Goal: Transaction & Acquisition: Book appointment/travel/reservation

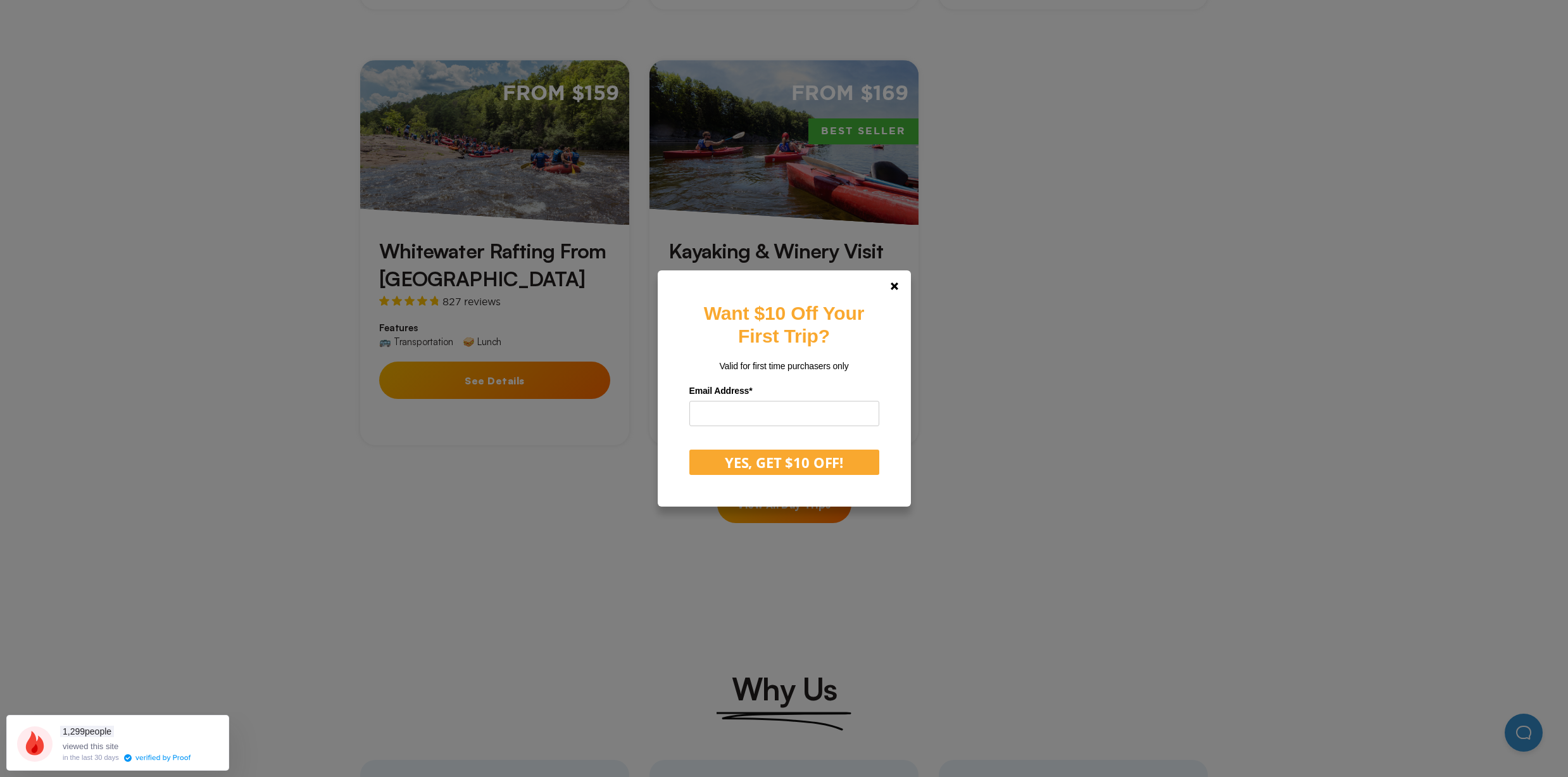
scroll to position [947, 0]
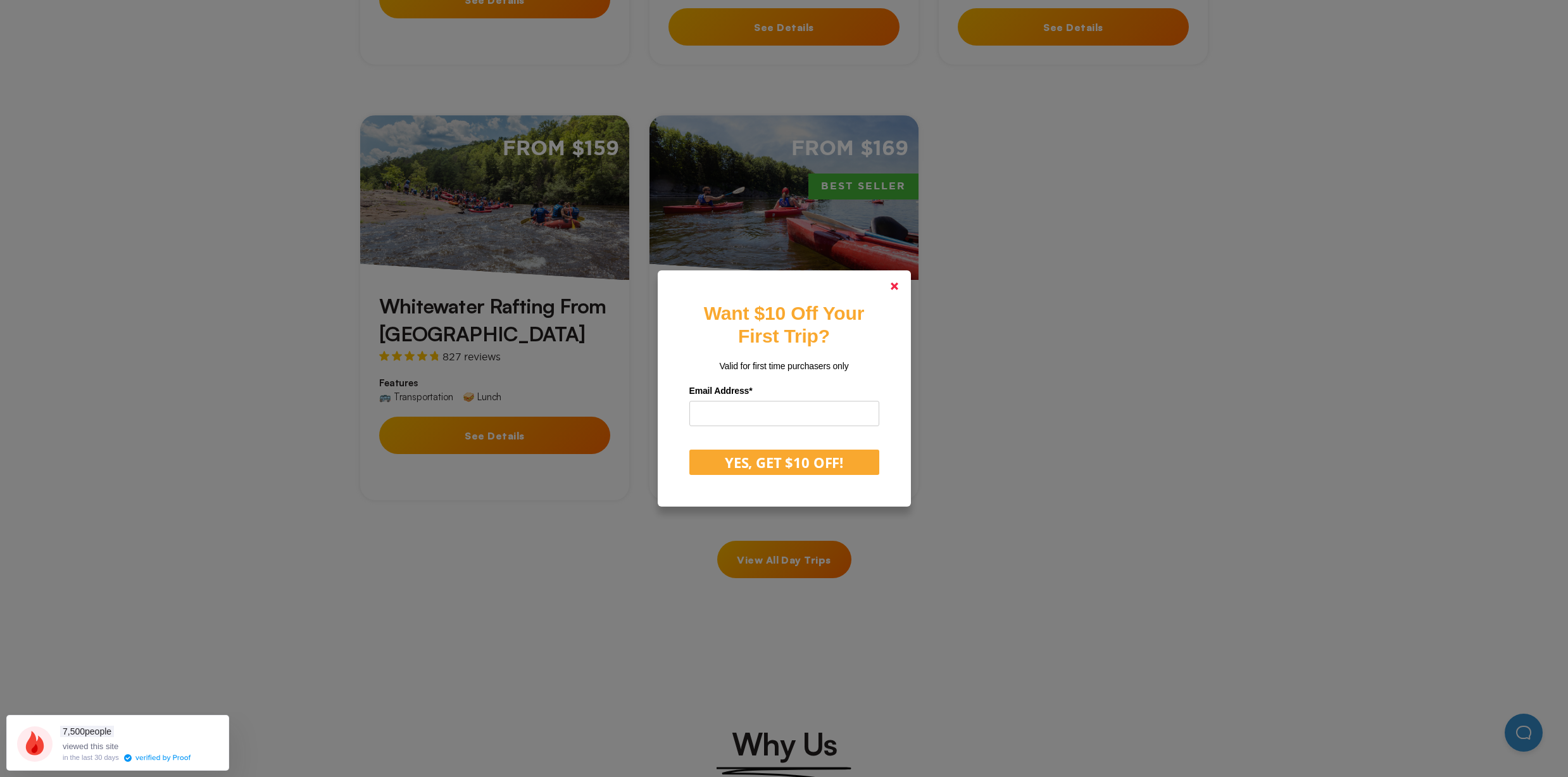
click at [895, 285] on icon at bounding box center [894, 286] width 7 height 7
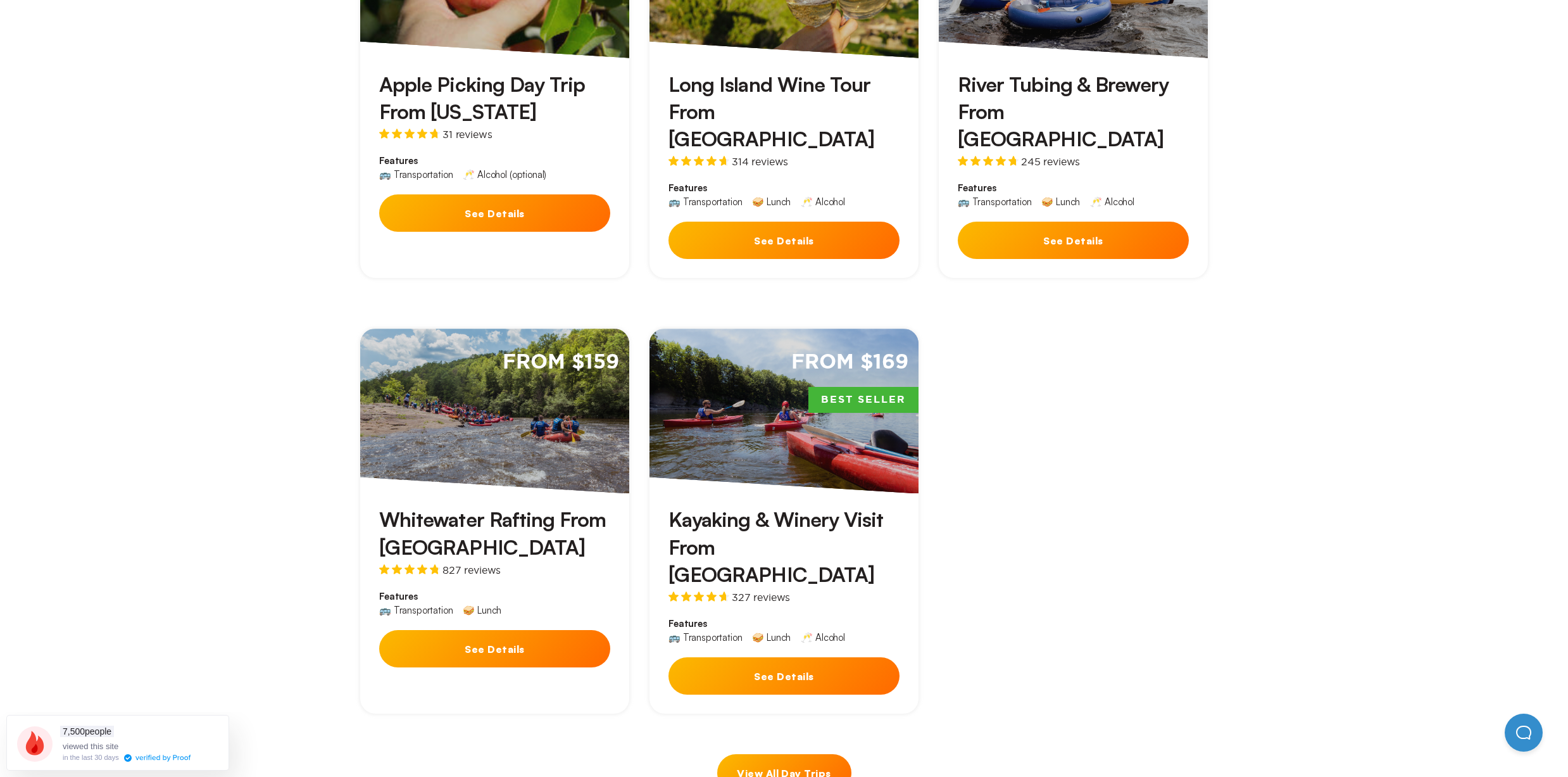
scroll to position [736, 0]
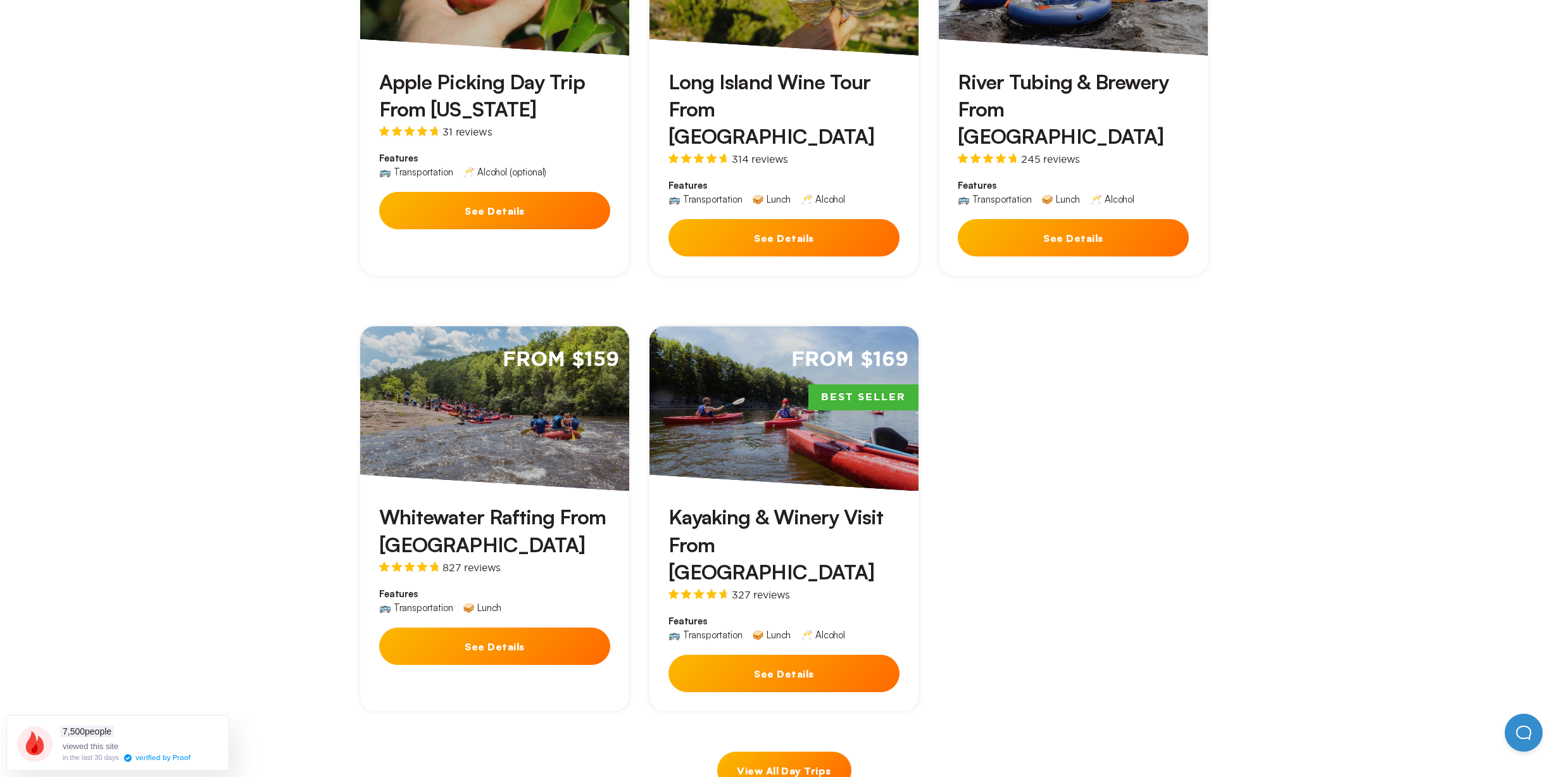
click at [490, 372] on div "From $159" at bounding box center [495, 408] width 269 height 164
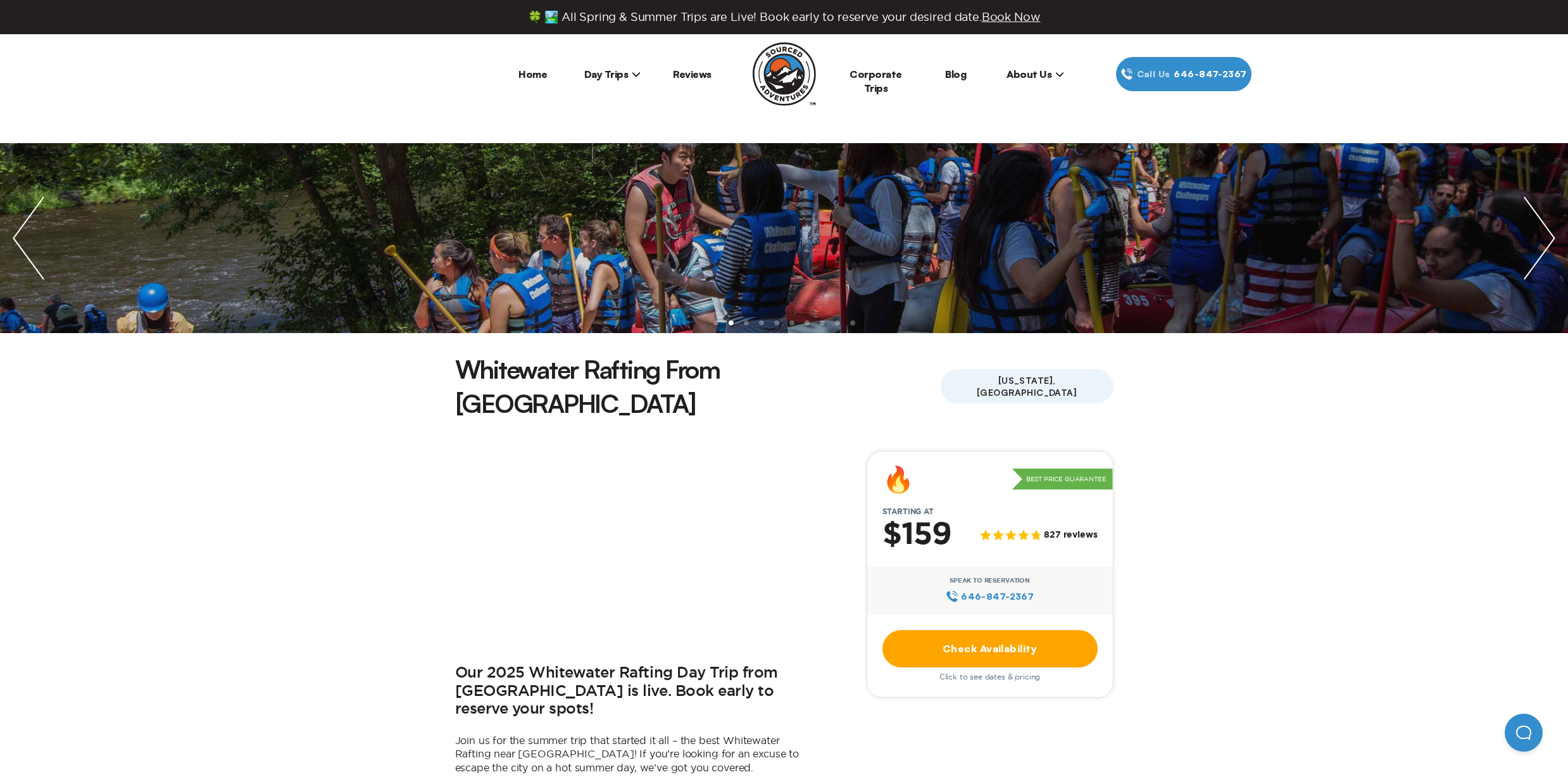
click at [939, 630] on link "Check Availability" at bounding box center [990, 648] width 215 height 37
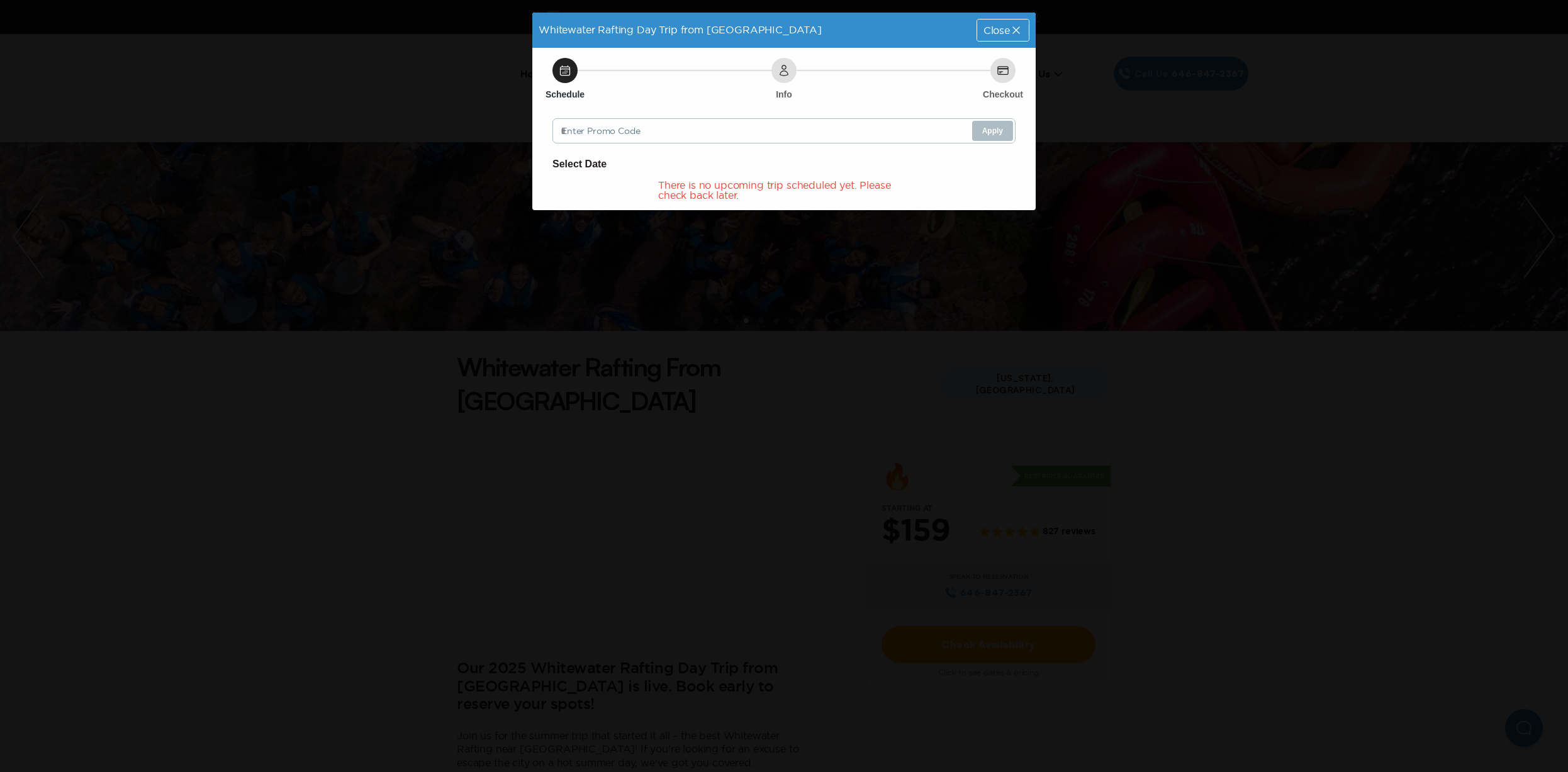
click at [999, 39] on div "Close" at bounding box center [1002, 31] width 51 height 22
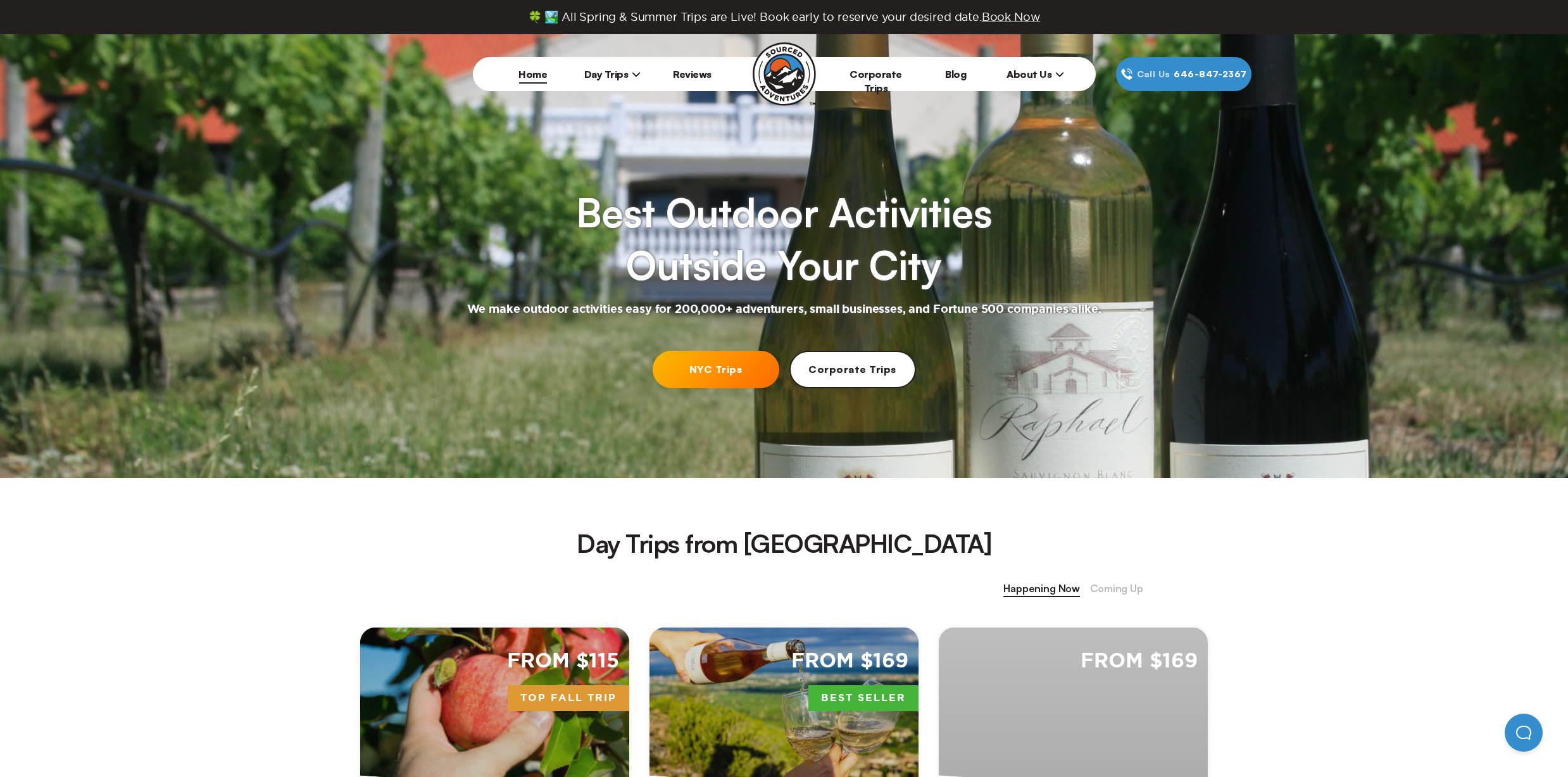
scroll to position [736, 0]
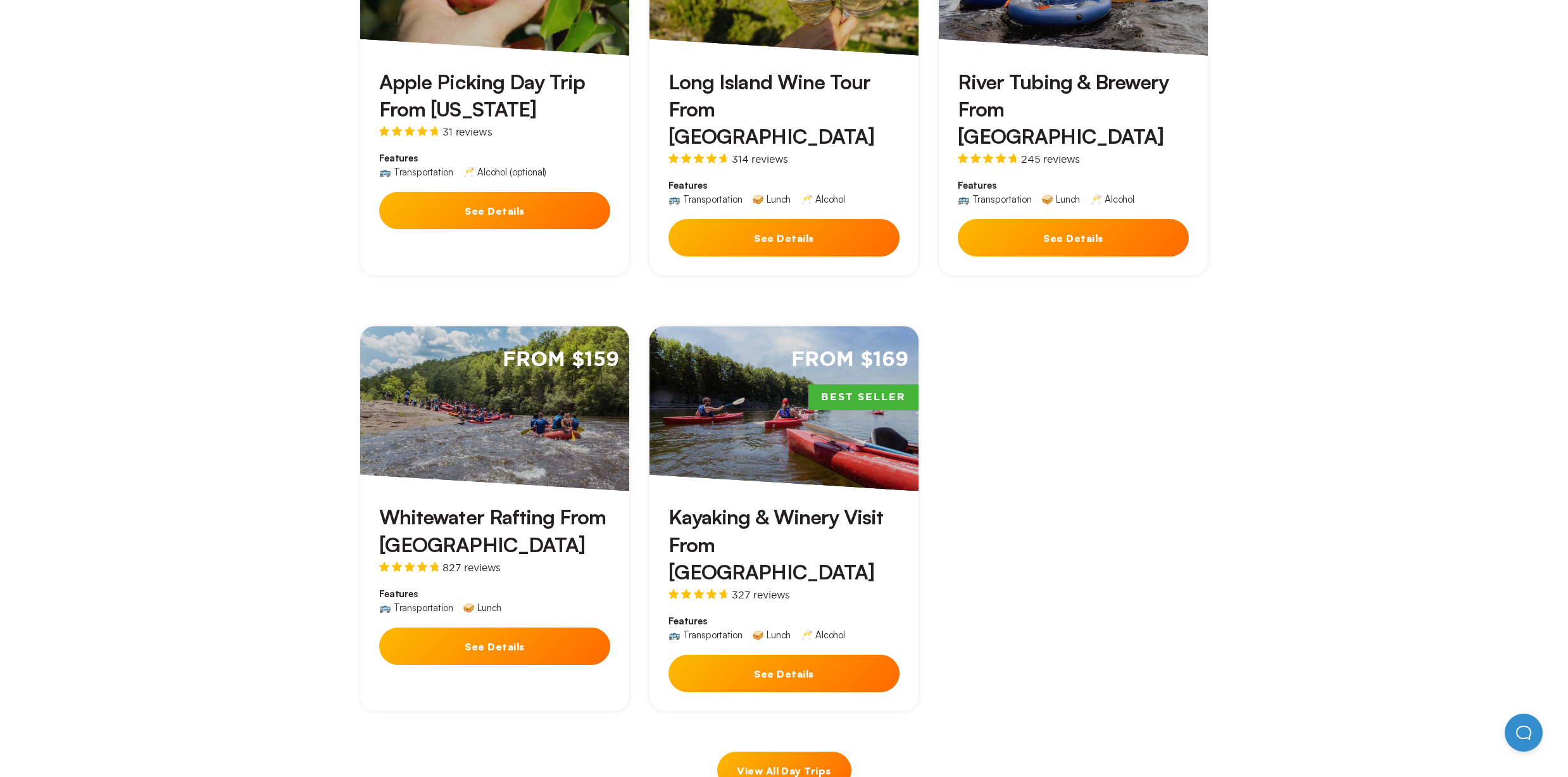
click at [773, 386] on div "From $169 Best Seller" at bounding box center [784, 408] width 269 height 164
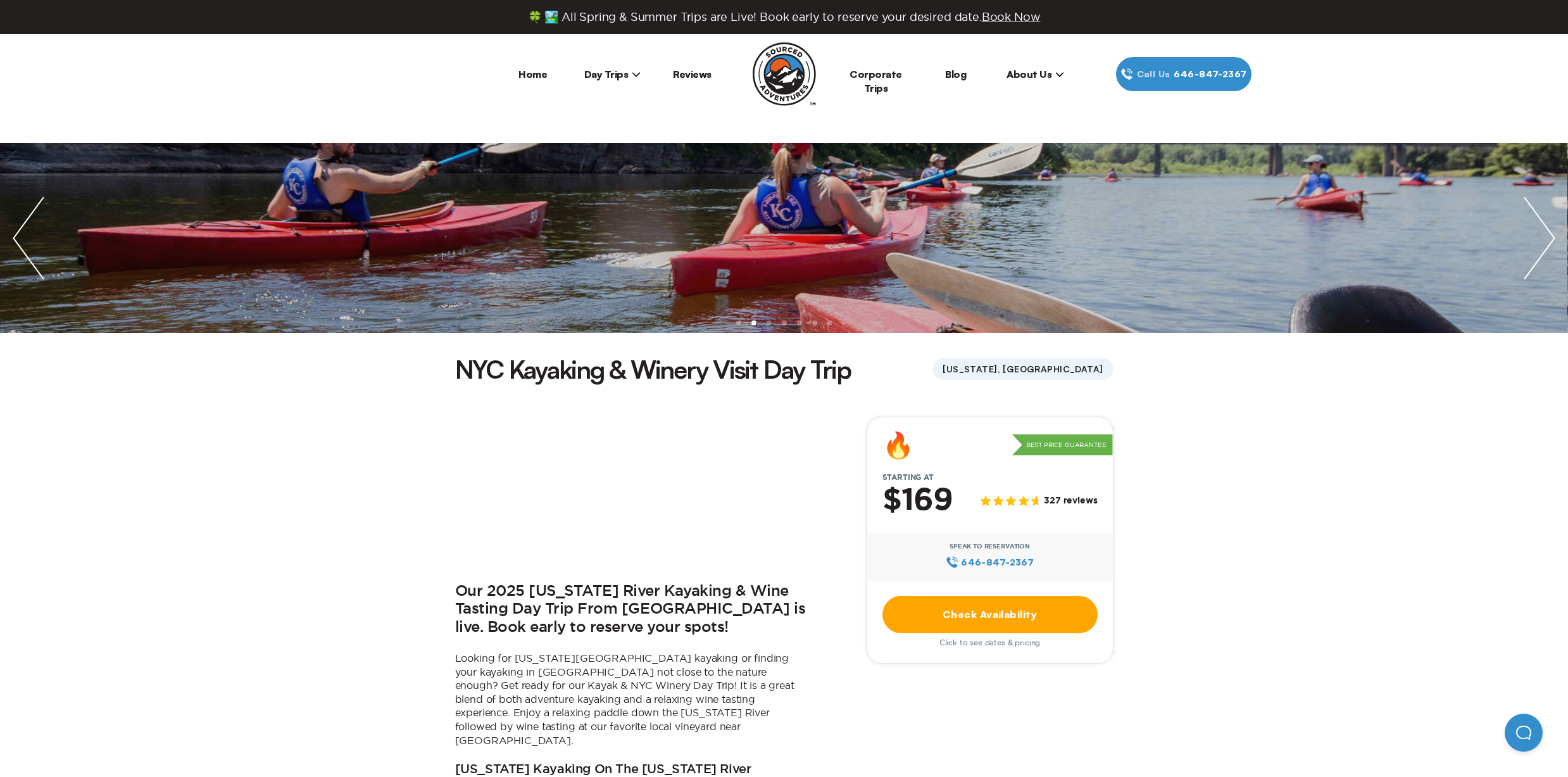
click at [970, 615] on link "Check Availability" at bounding box center [990, 614] width 215 height 37
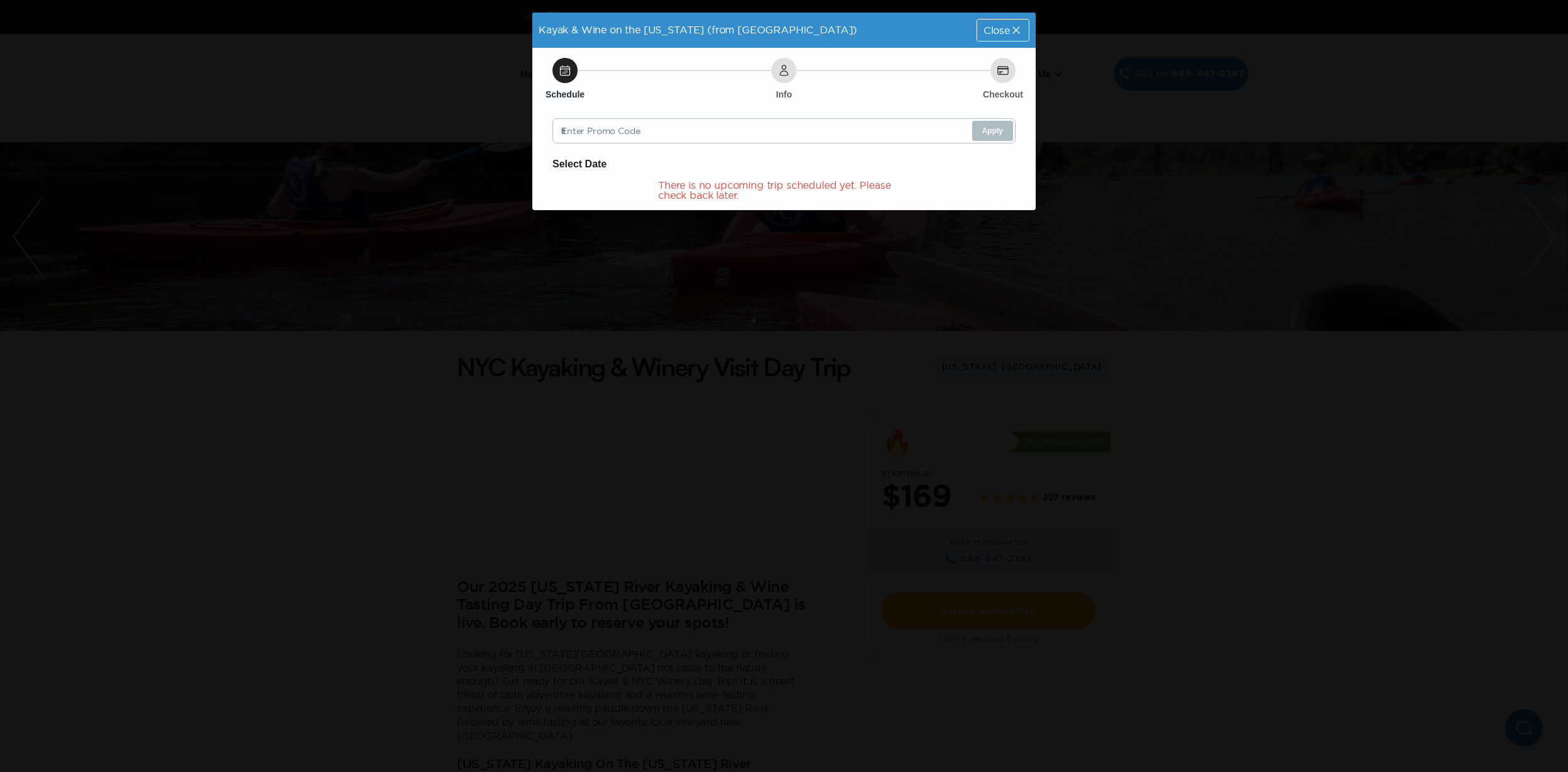
drag, startPoint x: 982, startPoint y: 38, endPoint x: 981, endPoint y: 26, distance: 12.0
click at [982, 37] on div "Kayak & Wine on the [US_STATE] (from [GEOGRAPHIC_DATA]) Close" at bounding box center [784, 30] width 503 height 35
click at [984, 23] on div "Close" at bounding box center [1002, 31] width 51 height 22
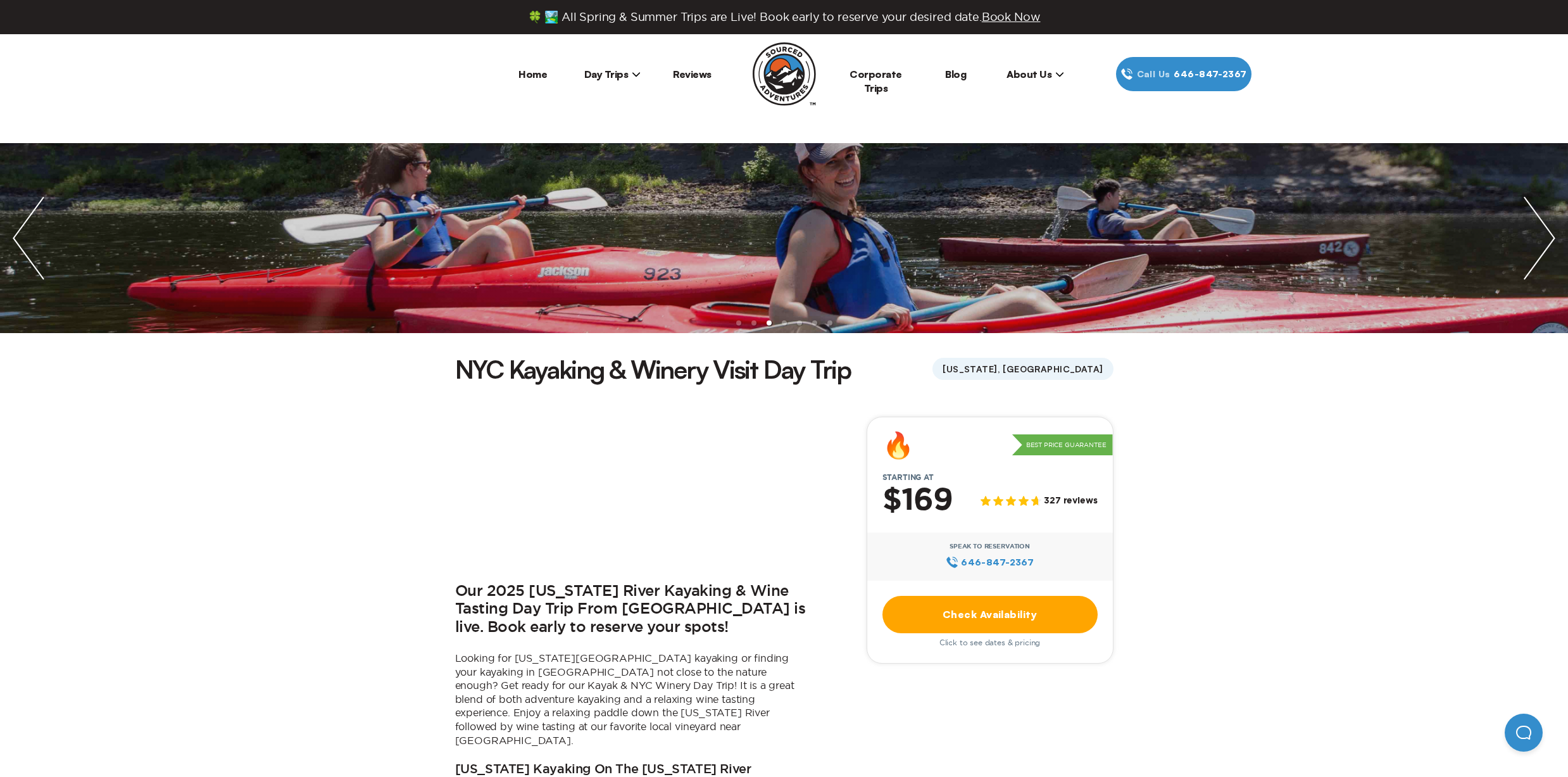
click at [784, 84] on img at bounding box center [784, 74] width 64 height 64
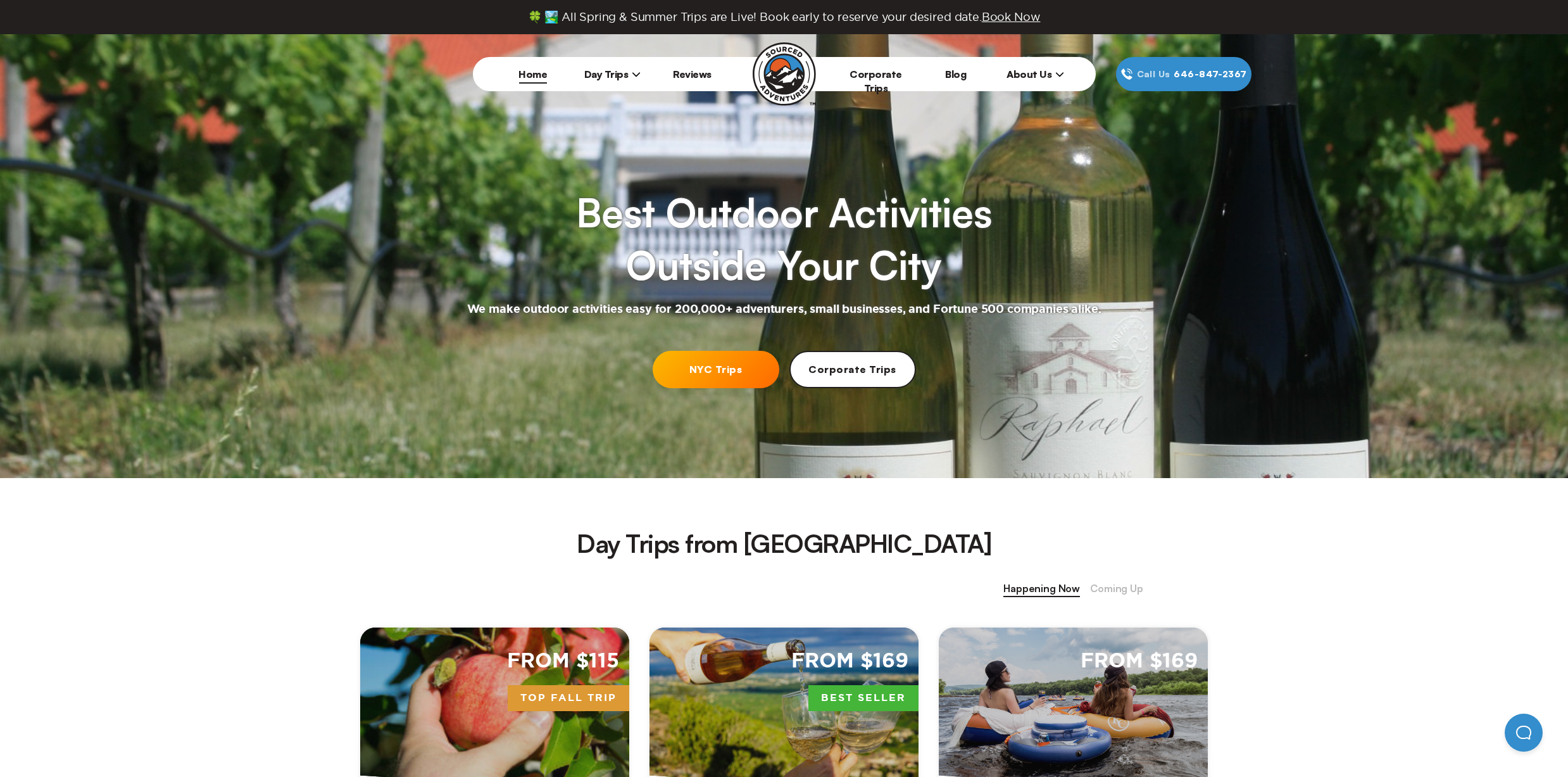
click at [533, 77] on link "Home" at bounding box center [532, 74] width 28 height 13
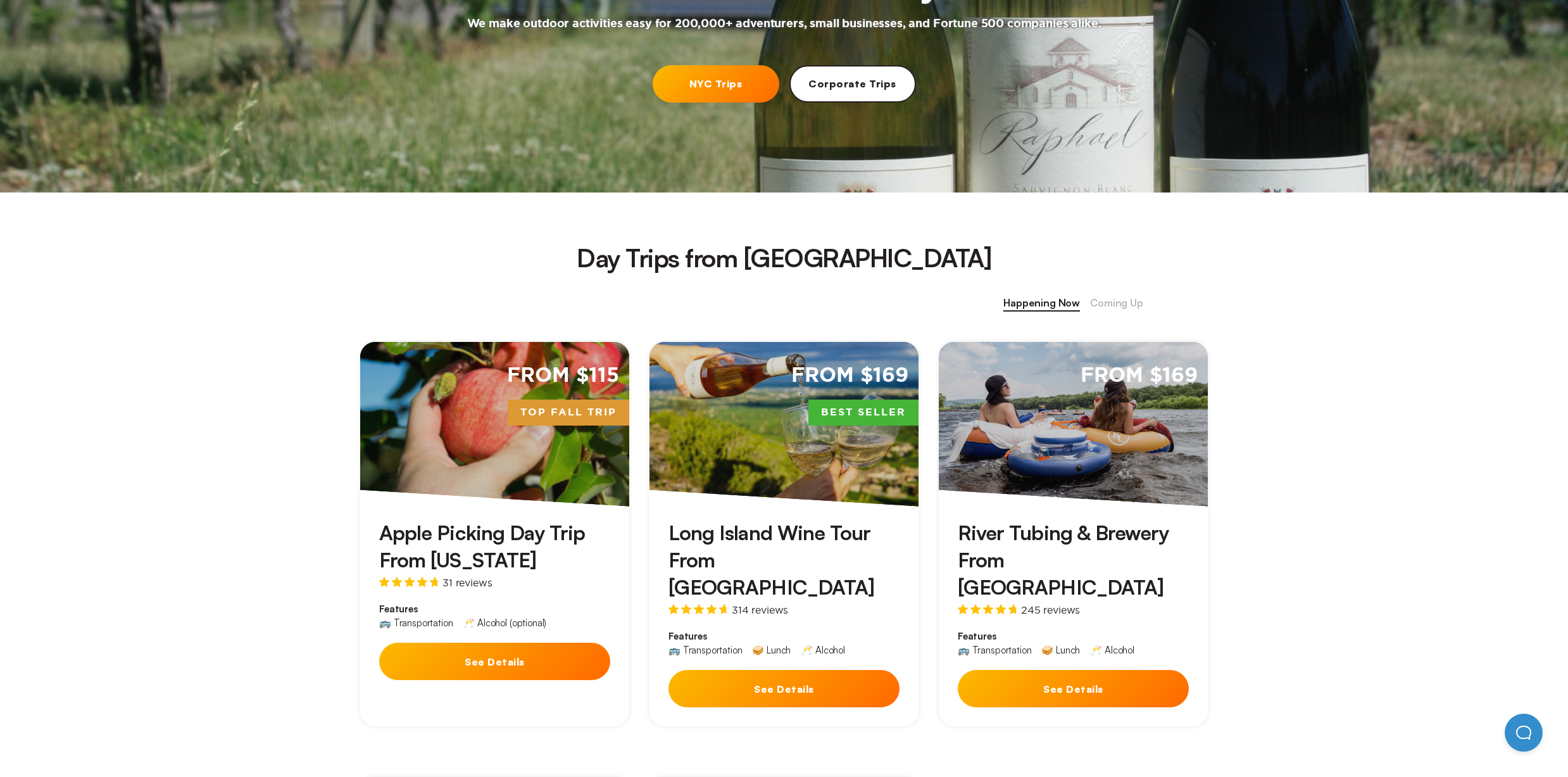
scroll to position [902, 0]
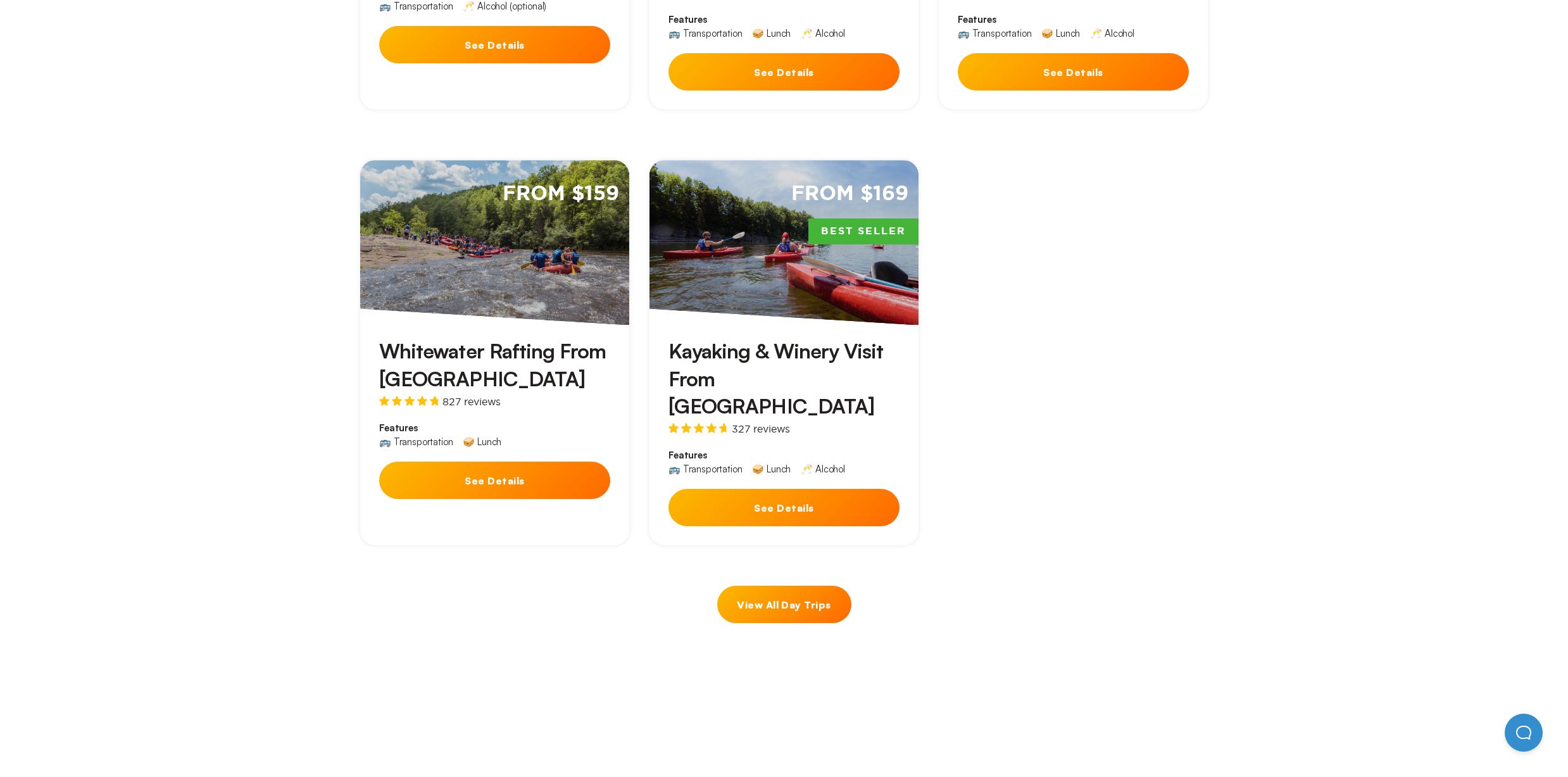
click at [483, 218] on div "From $159" at bounding box center [495, 241] width 269 height 164
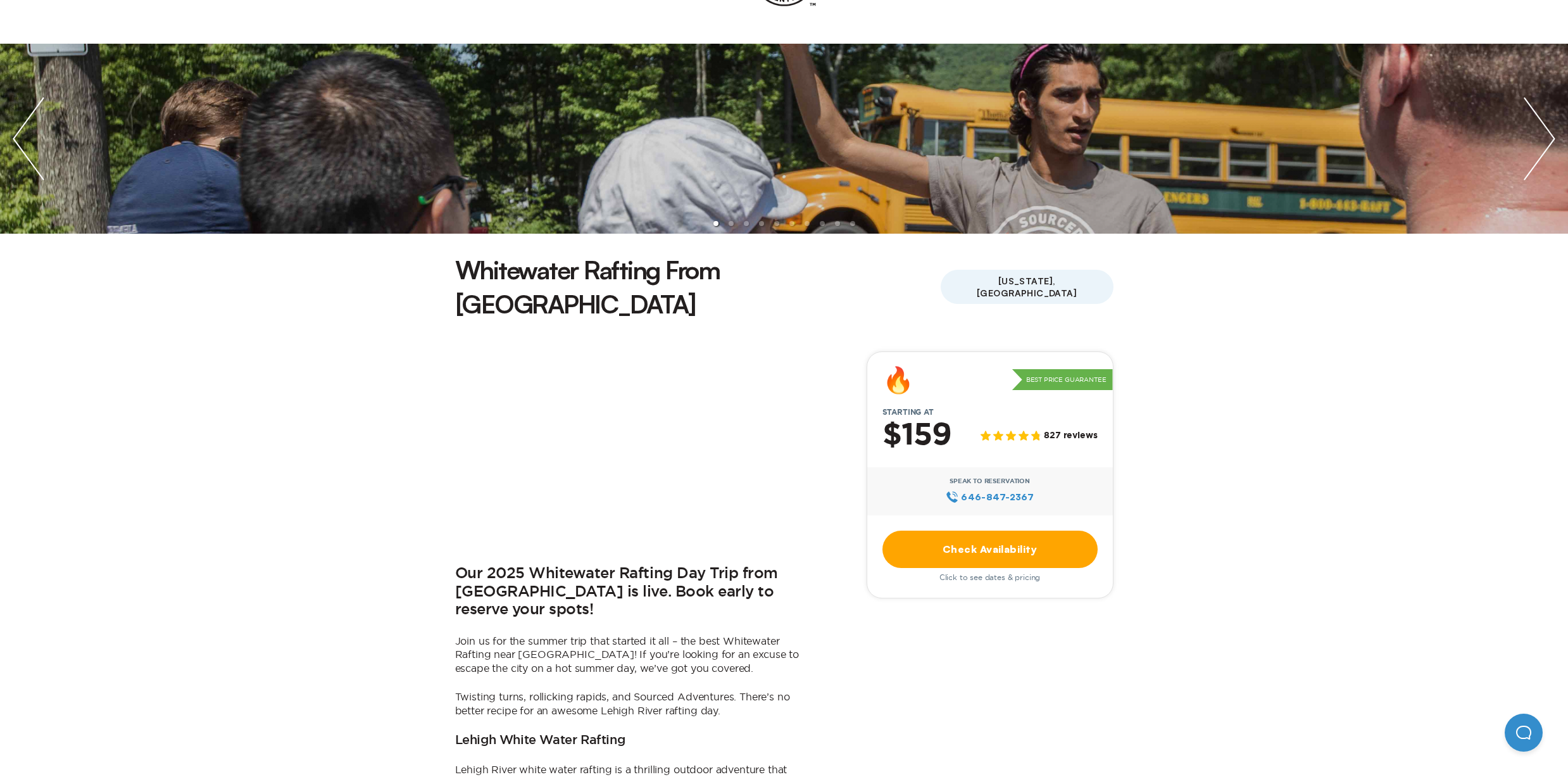
scroll to position [116, 0]
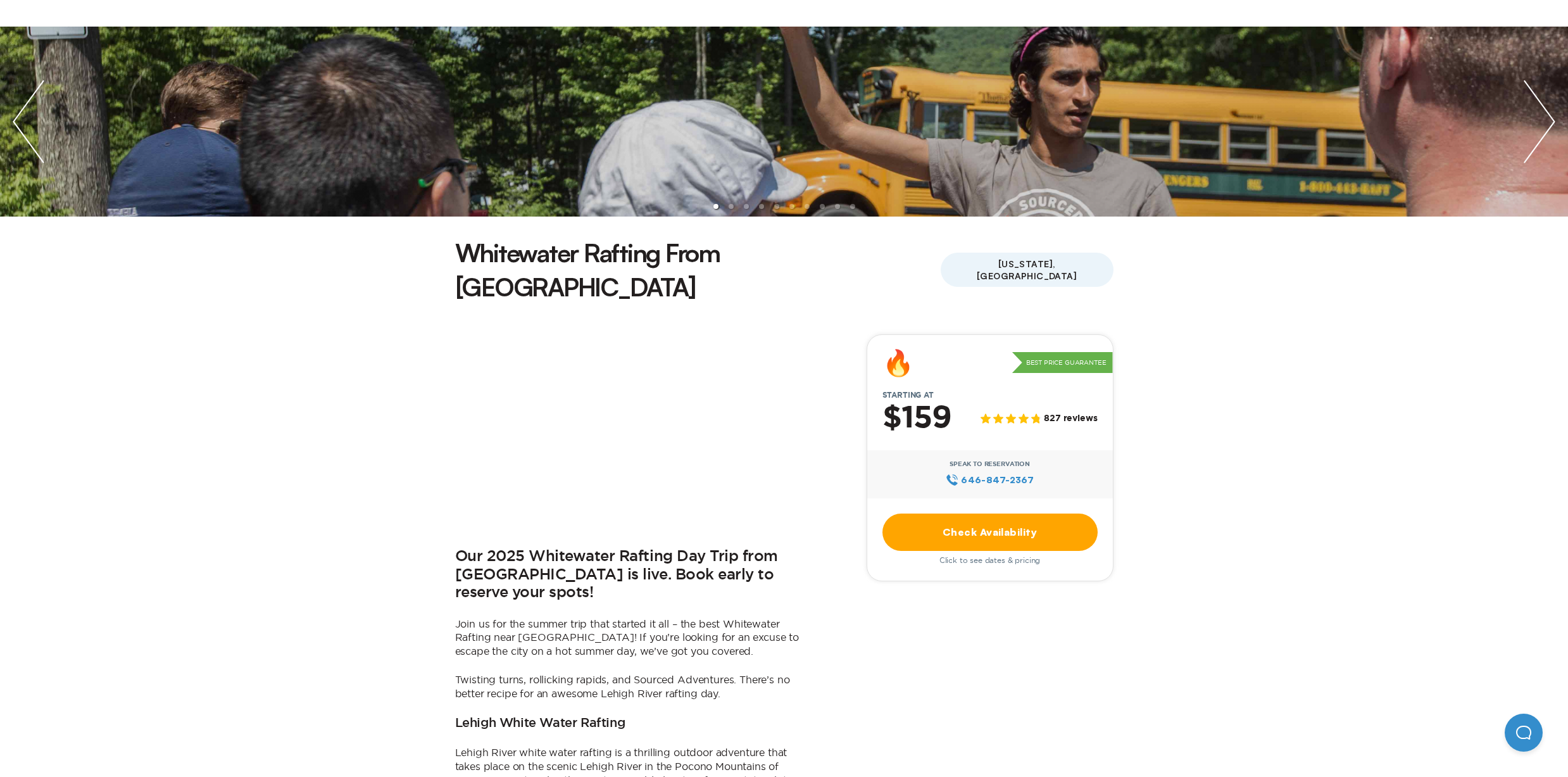
click at [1036, 514] on link "Check Availability" at bounding box center [990, 532] width 215 height 37
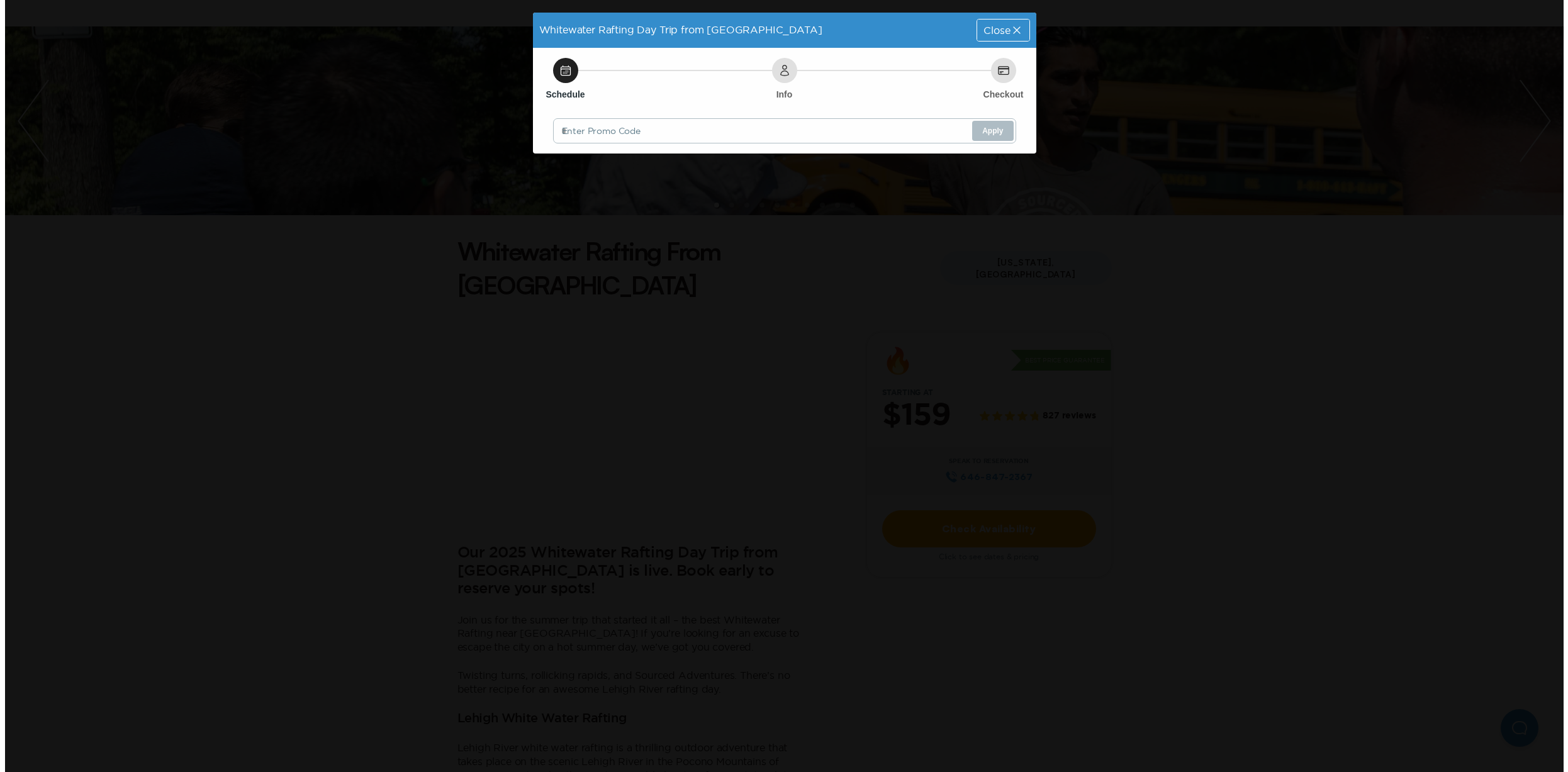
scroll to position [0, 0]
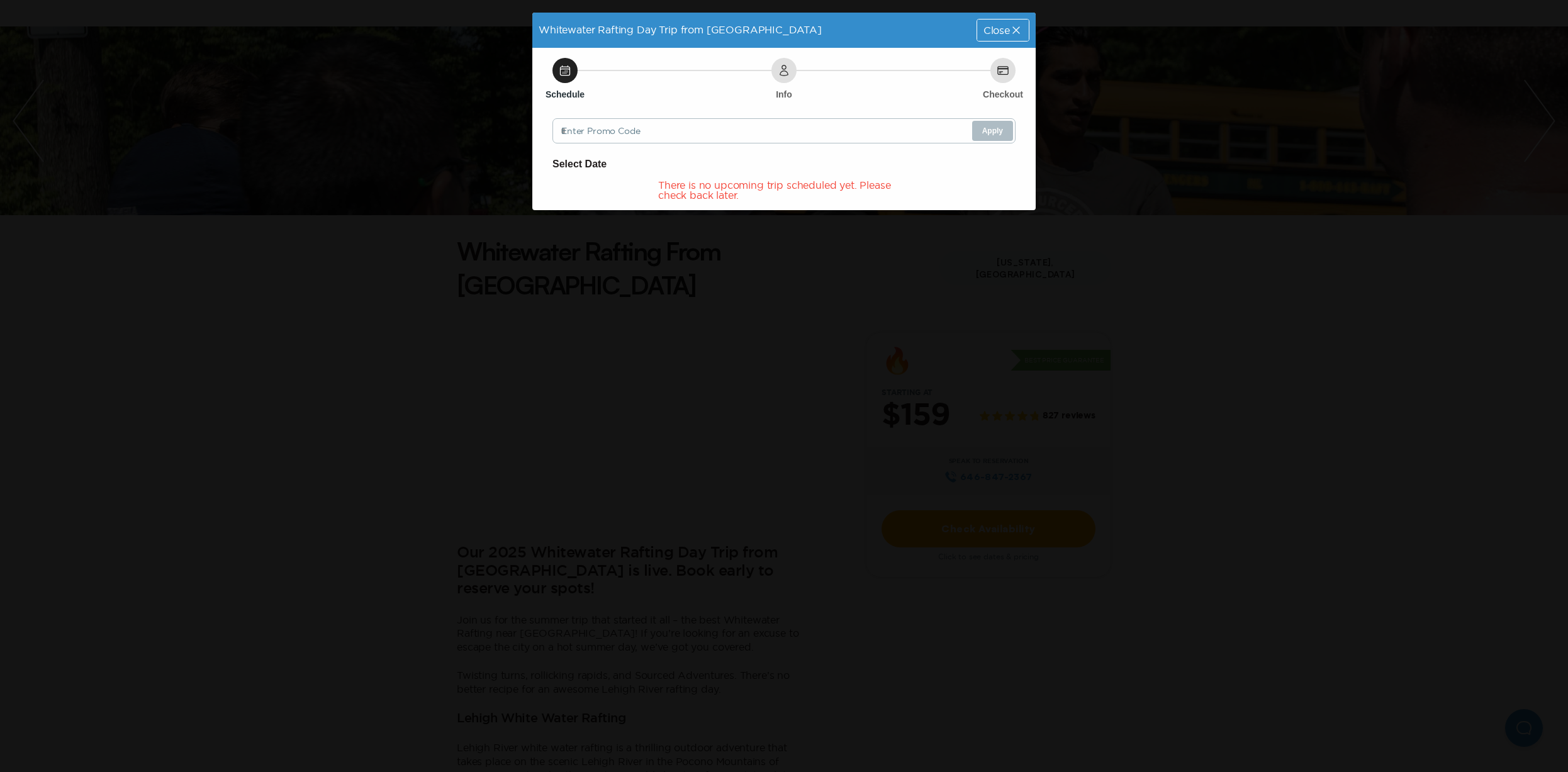
drag, startPoint x: 818, startPoint y: 117, endPoint x: 801, endPoint y: 128, distance: 20.2
click at [817, 119] on div "Schedule Info Checkout Enter Promo Code Apply Select Date There is no upcoming …" at bounding box center [784, 129] width 503 height 162
click at [704, 147] on div "Schedule Info Checkout Enter Promo Code Apply Select Date There is no upcoming …" at bounding box center [784, 129] width 503 height 162
drag, startPoint x: 668, startPoint y: 141, endPoint x: 612, endPoint y: 138, distance: 56.1
click at [652, 141] on div "Schedule Info Checkout Enter Promo Code Apply Select Date There is no upcoming …" at bounding box center [784, 129] width 503 height 162
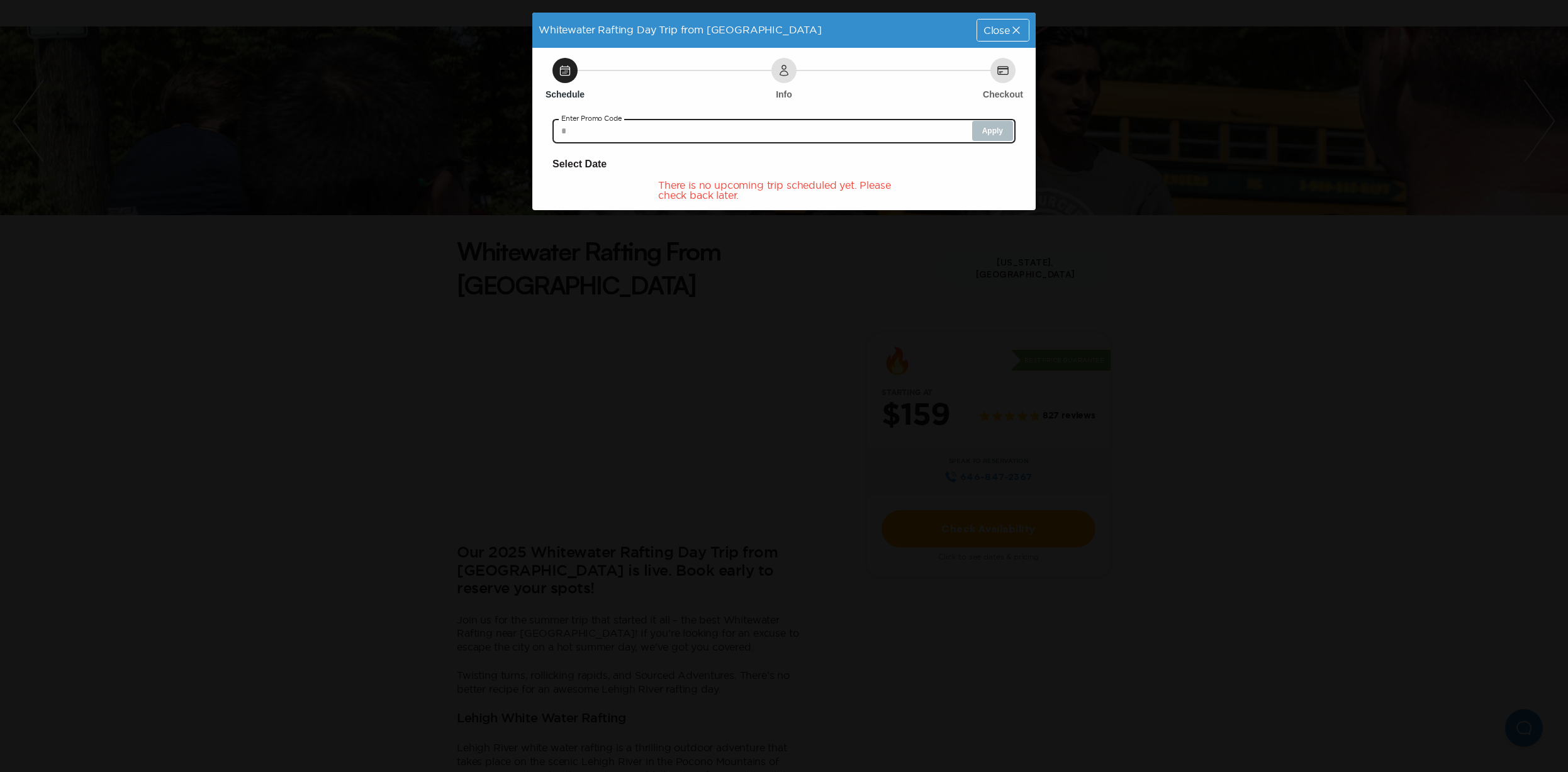
drag, startPoint x: 612, startPoint y: 138, endPoint x: 603, endPoint y: 136, distance: 9.2
click at [610, 137] on input "text" at bounding box center [783, 131] width 463 height 25
drag, startPoint x: 602, startPoint y: 133, endPoint x: 623, endPoint y: 130, distance: 21.2
click at [603, 133] on input "text" at bounding box center [783, 131] width 463 height 25
drag, startPoint x: 623, startPoint y: 130, endPoint x: 759, endPoint y: 148, distance: 137.2
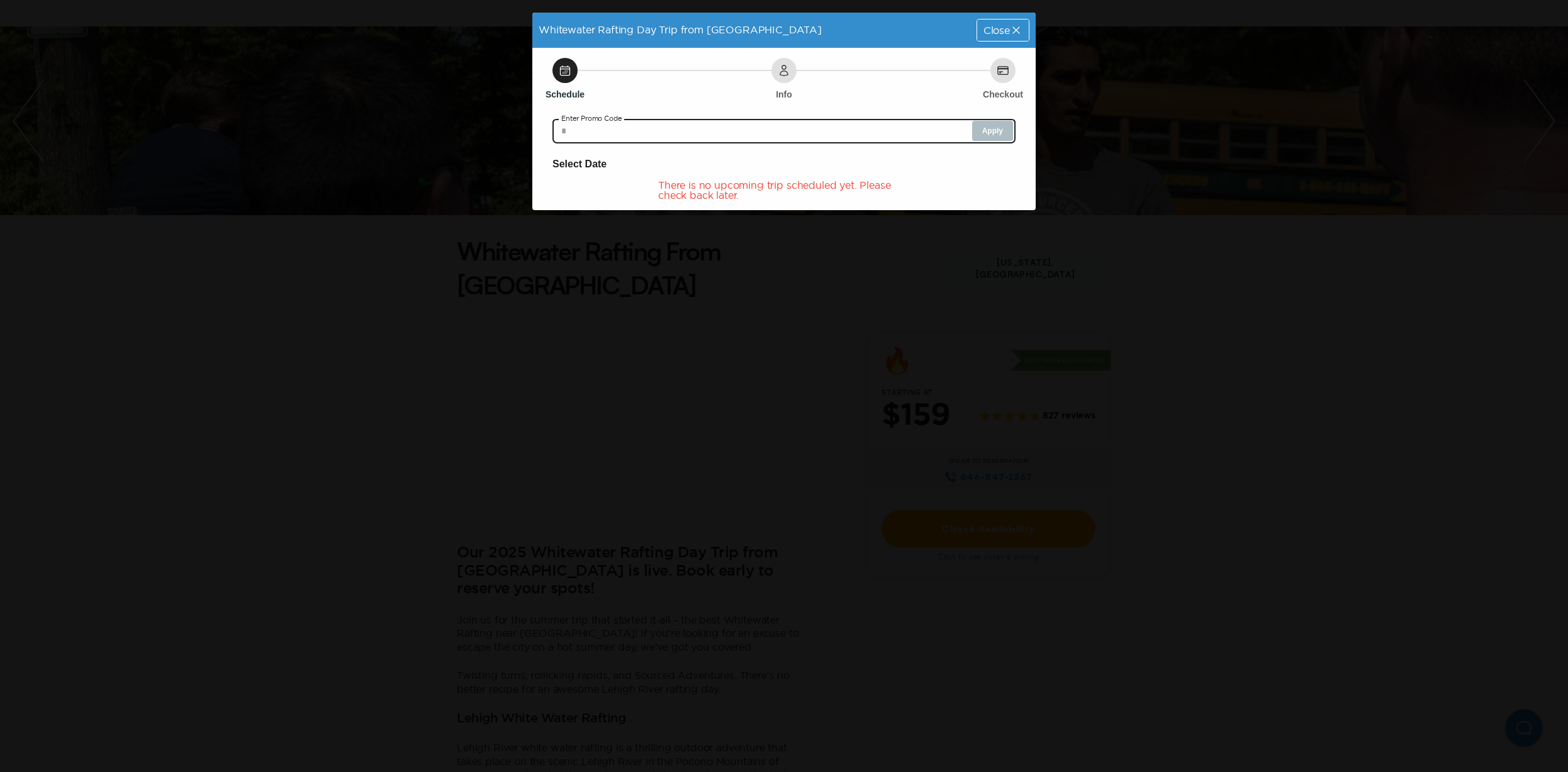
click at [639, 124] on input "text" at bounding box center [783, 131] width 463 height 25
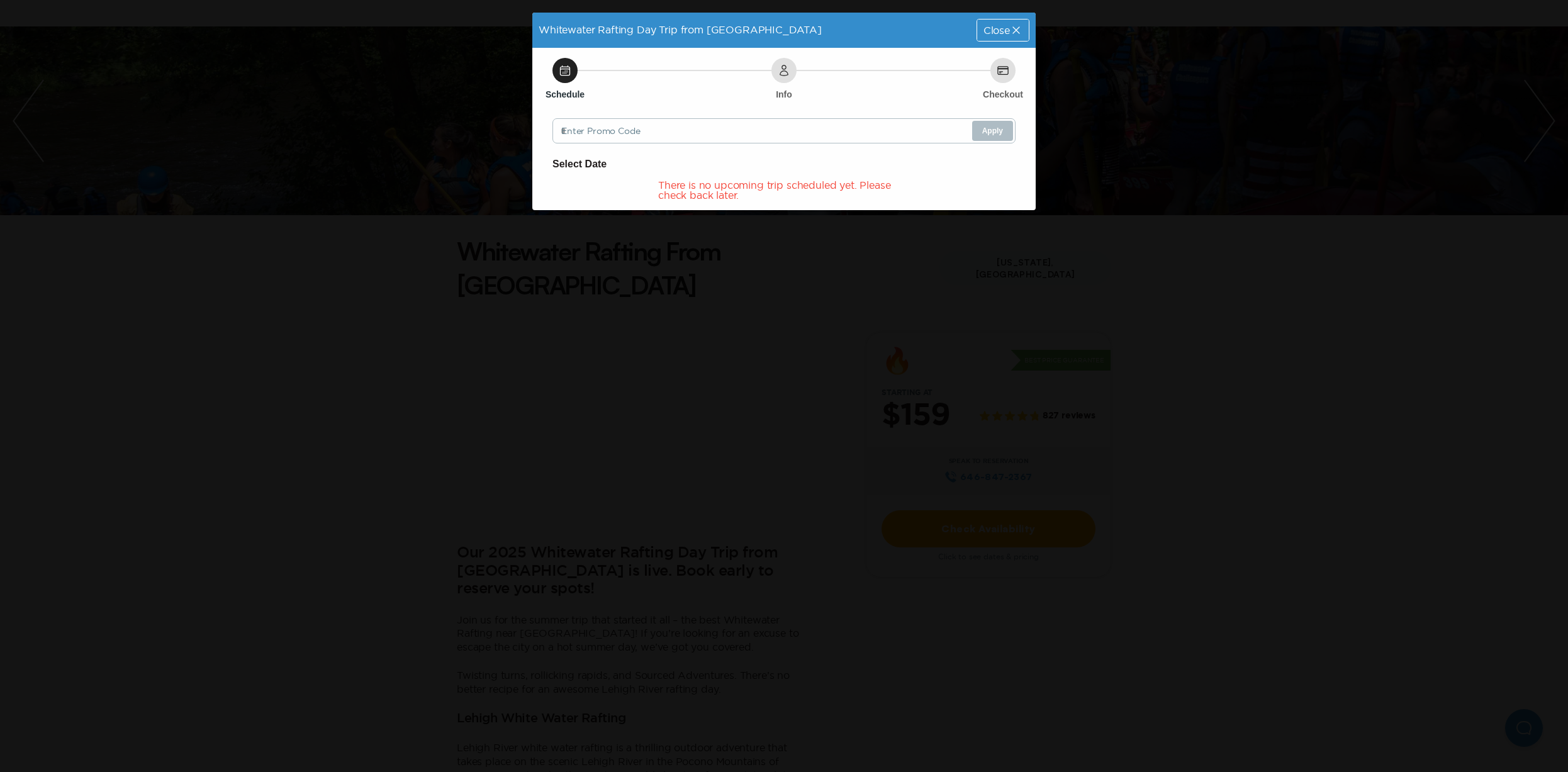
drag, startPoint x: 638, startPoint y: 209, endPoint x: 689, endPoint y: 201, distance: 51.6
click at [640, 209] on div "Schedule Info Checkout Enter Promo Code Apply Select Date There is no upcoming …" at bounding box center [784, 129] width 503 height 162
click at [760, 190] on div "There is no upcoming trip scheduled yet. Please check back later." at bounding box center [783, 189] width 252 height 20
click at [284, 200] on div "Whitewater Rafting Day Trip from [GEOGRAPHIC_DATA] Close Schedule Info Checkout…" at bounding box center [784, 386] width 1568 height 772
click at [1010, 32] on icon at bounding box center [1016, 31] width 13 height 13
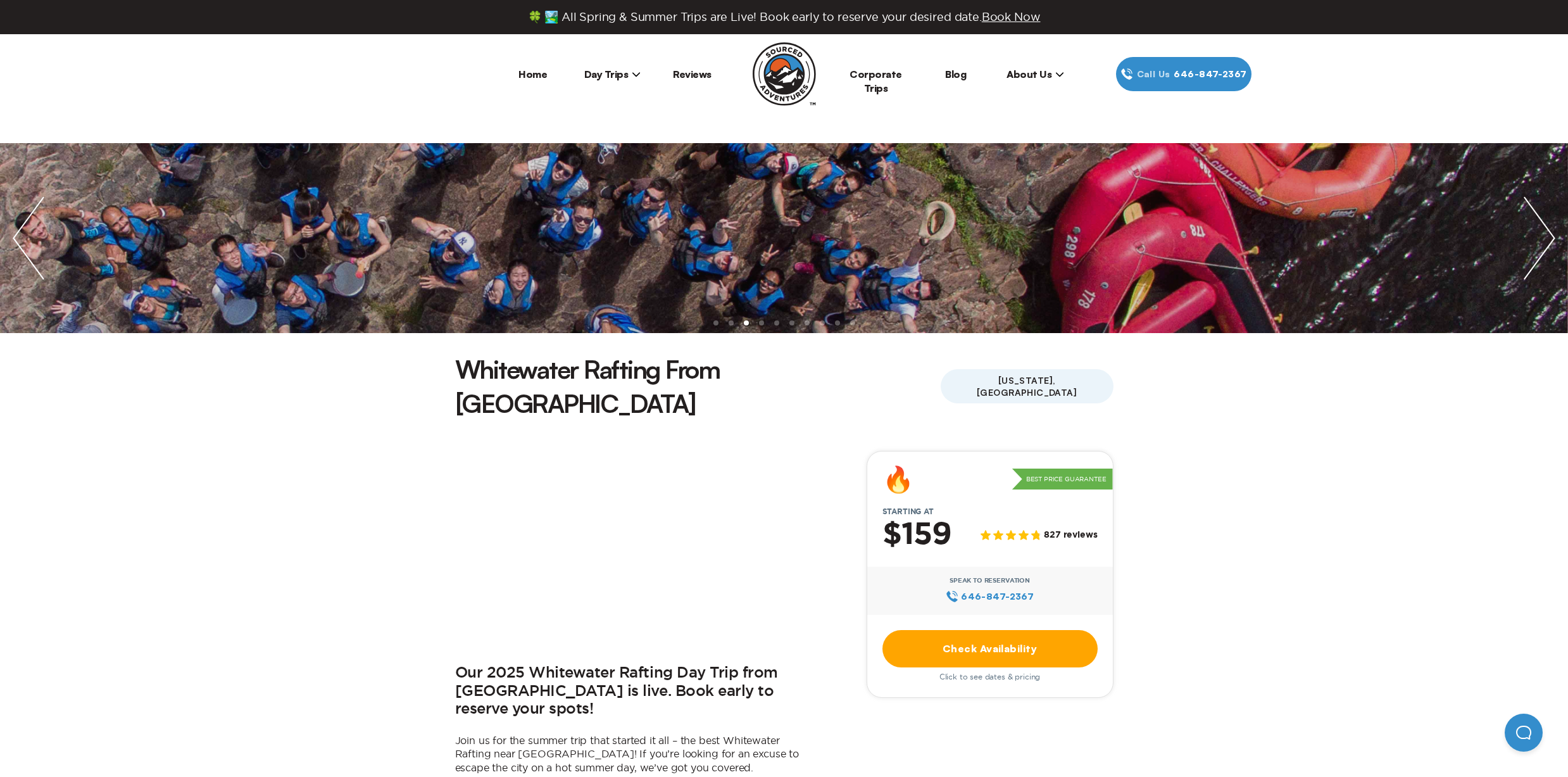
scroll to position [902, 0]
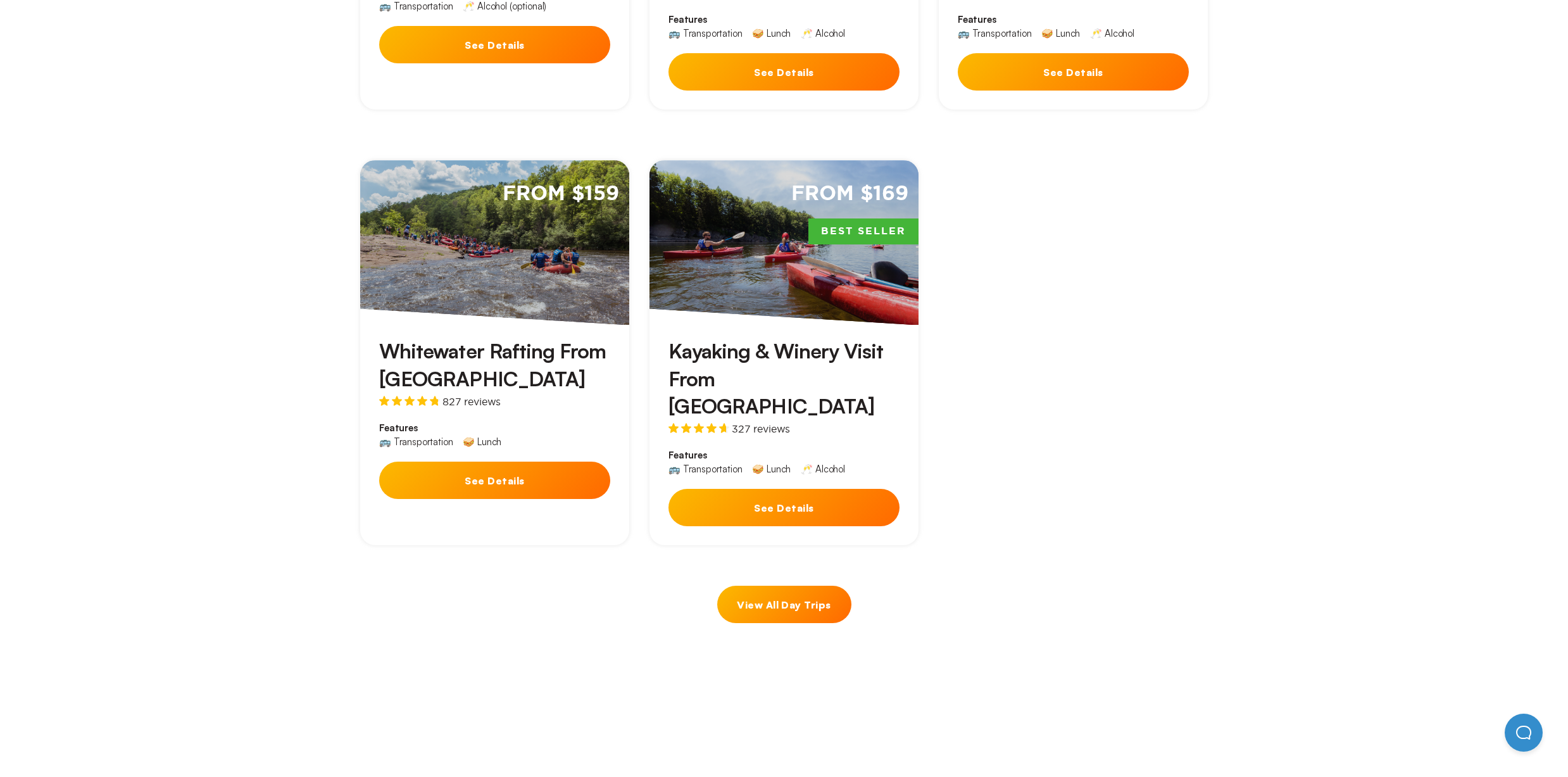
click at [819, 240] on div "From $169 Best Seller" at bounding box center [784, 241] width 269 height 164
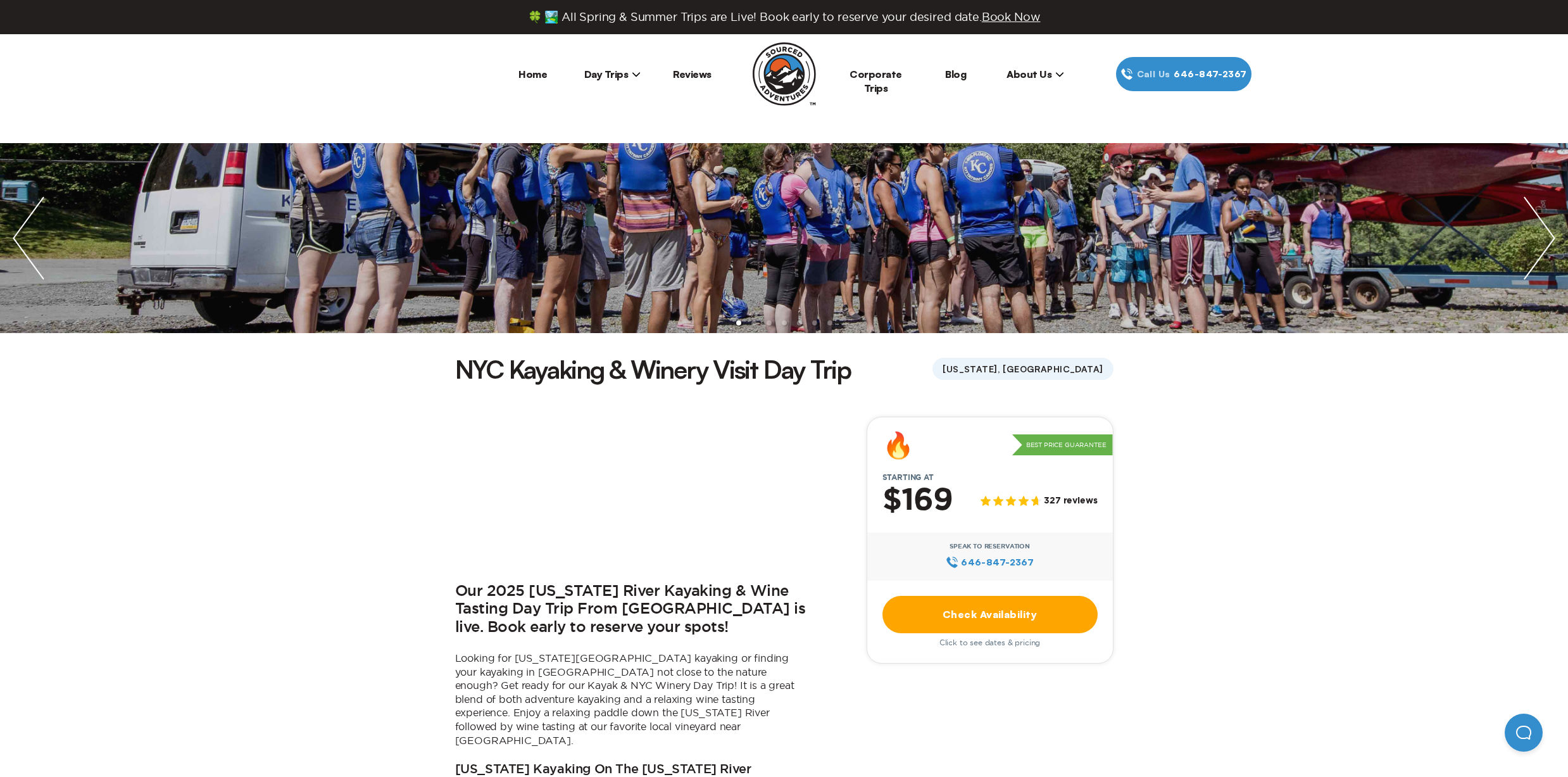
click at [940, 593] on div "🔥 Best Price Guarantee Starting at $169 327 reviews Speak to Reservation 646‍-8…" at bounding box center [991, 540] width 247 height 247
click at [947, 620] on link "Check Availability" at bounding box center [990, 614] width 215 height 37
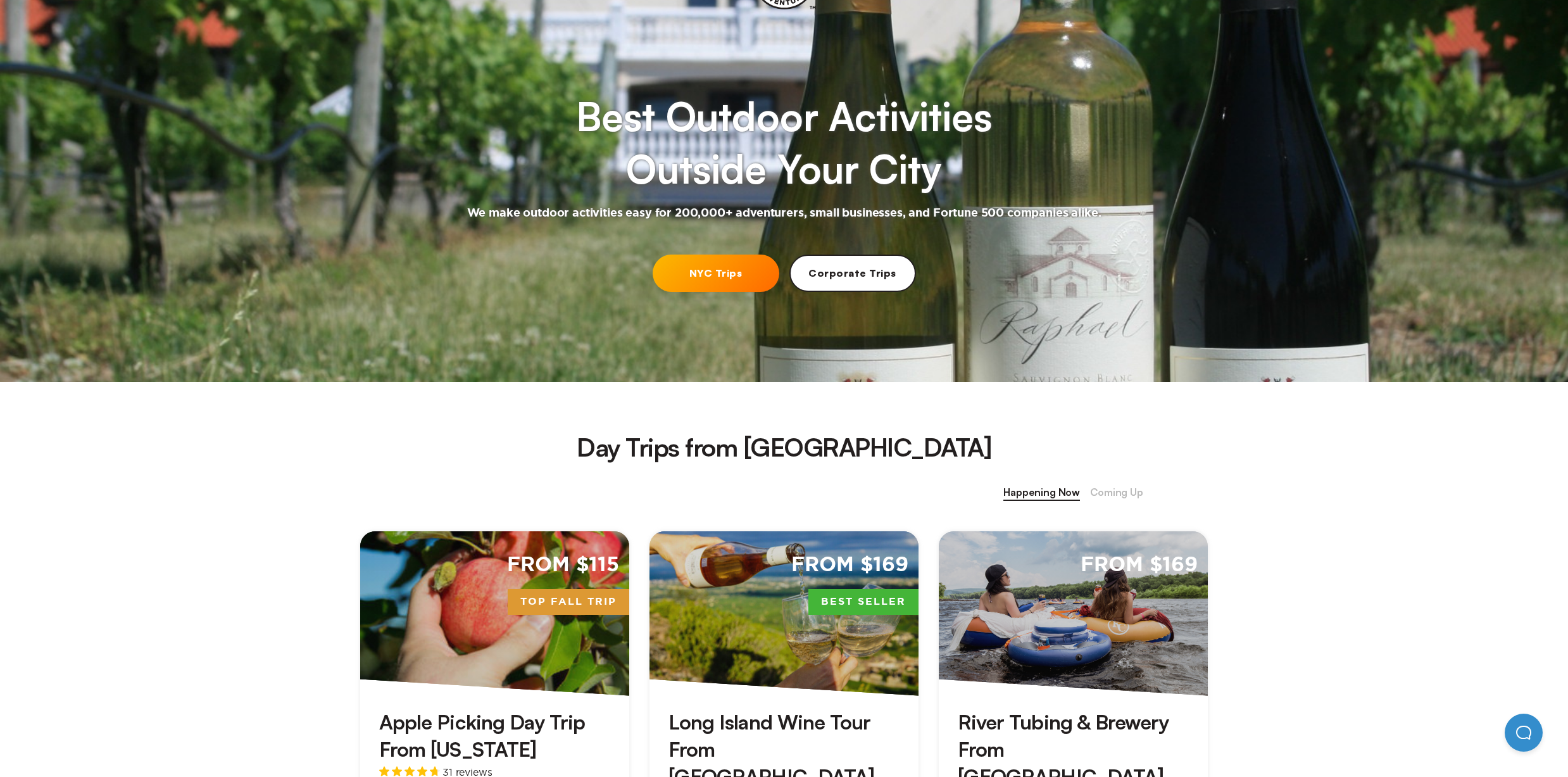
scroll to position [357, 0]
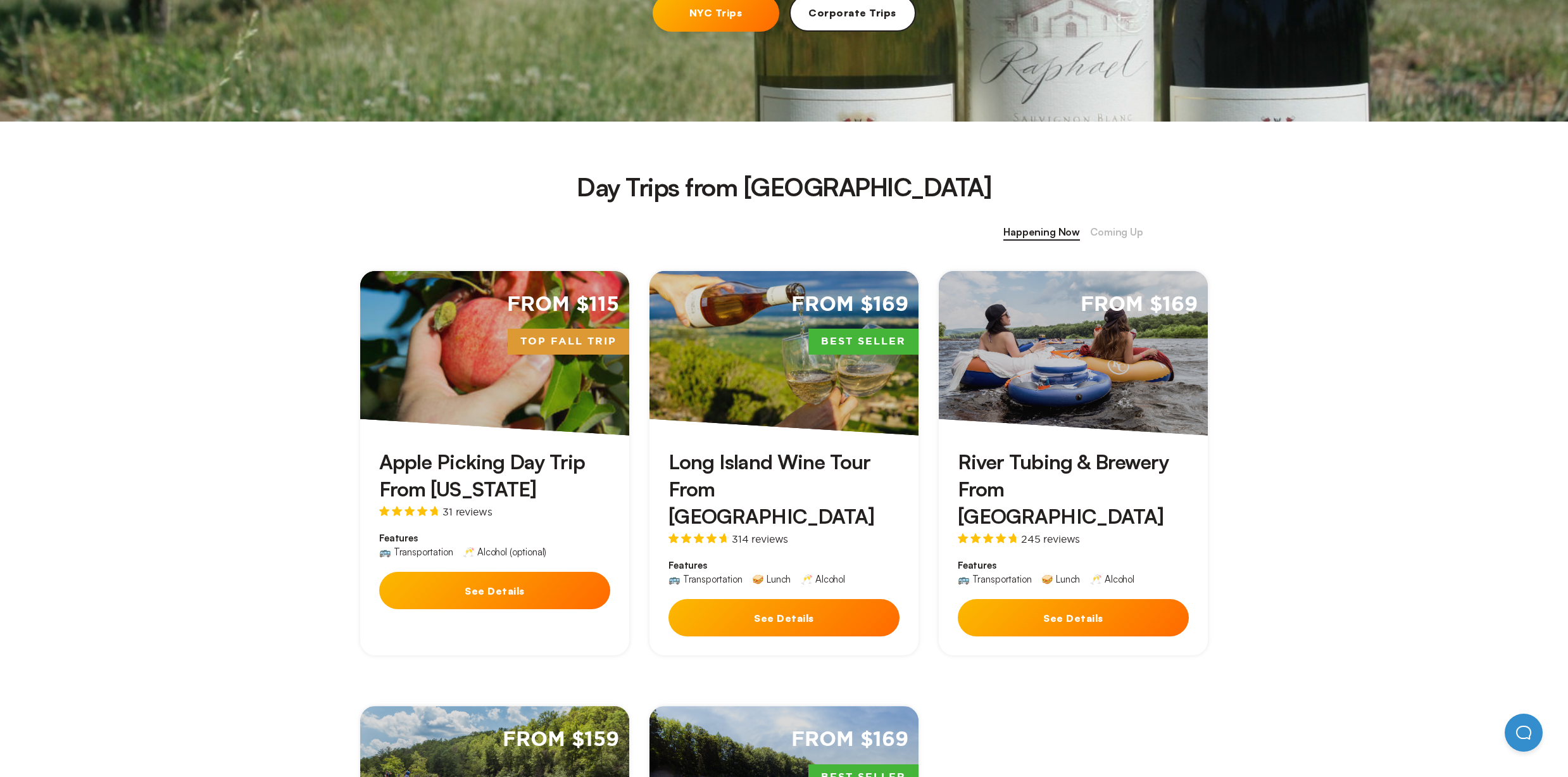
click at [1068, 357] on div "From $169" at bounding box center [1073, 352] width 269 height 164
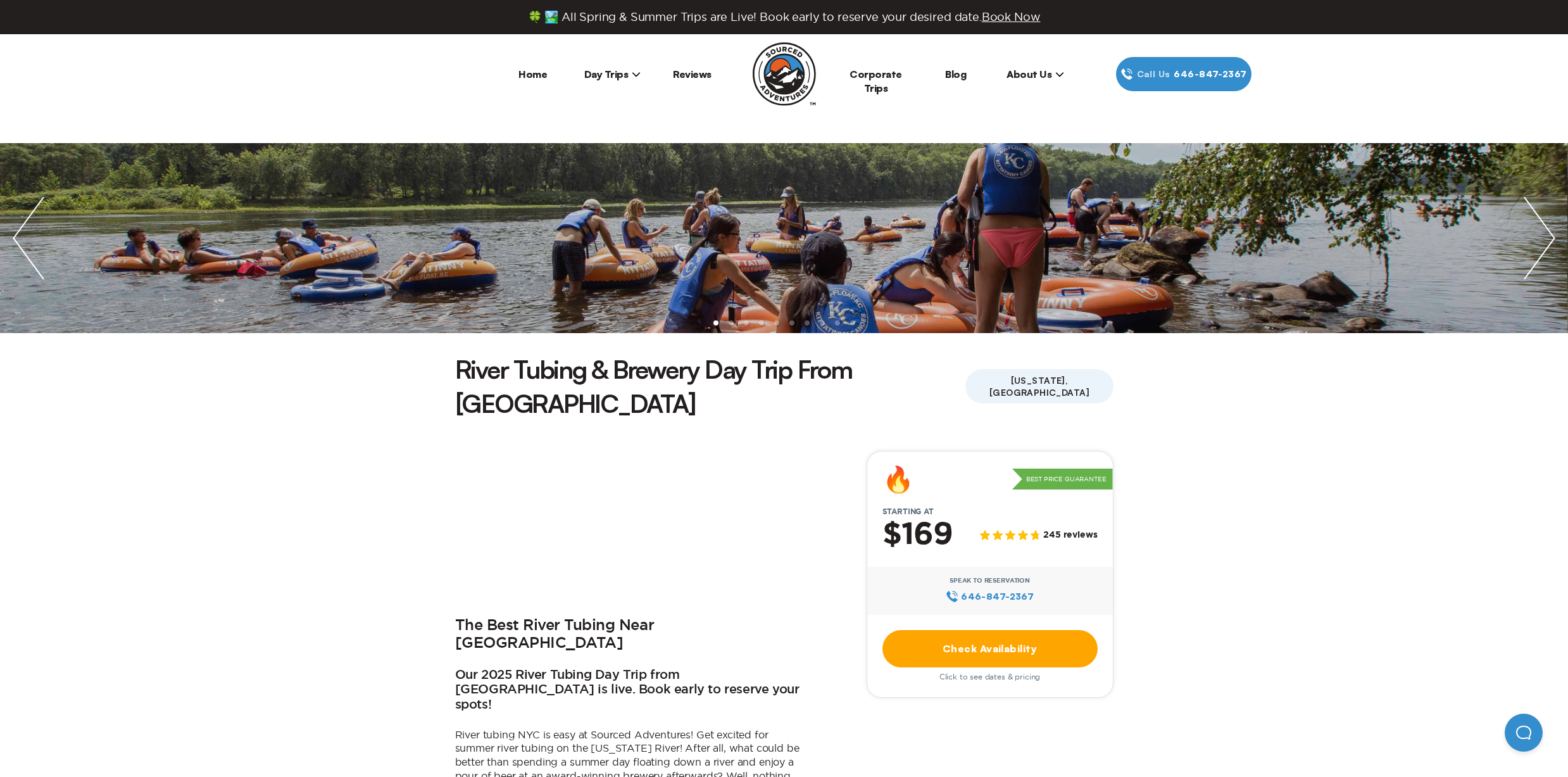
click at [1009, 630] on link "Check Availability" at bounding box center [990, 648] width 215 height 37
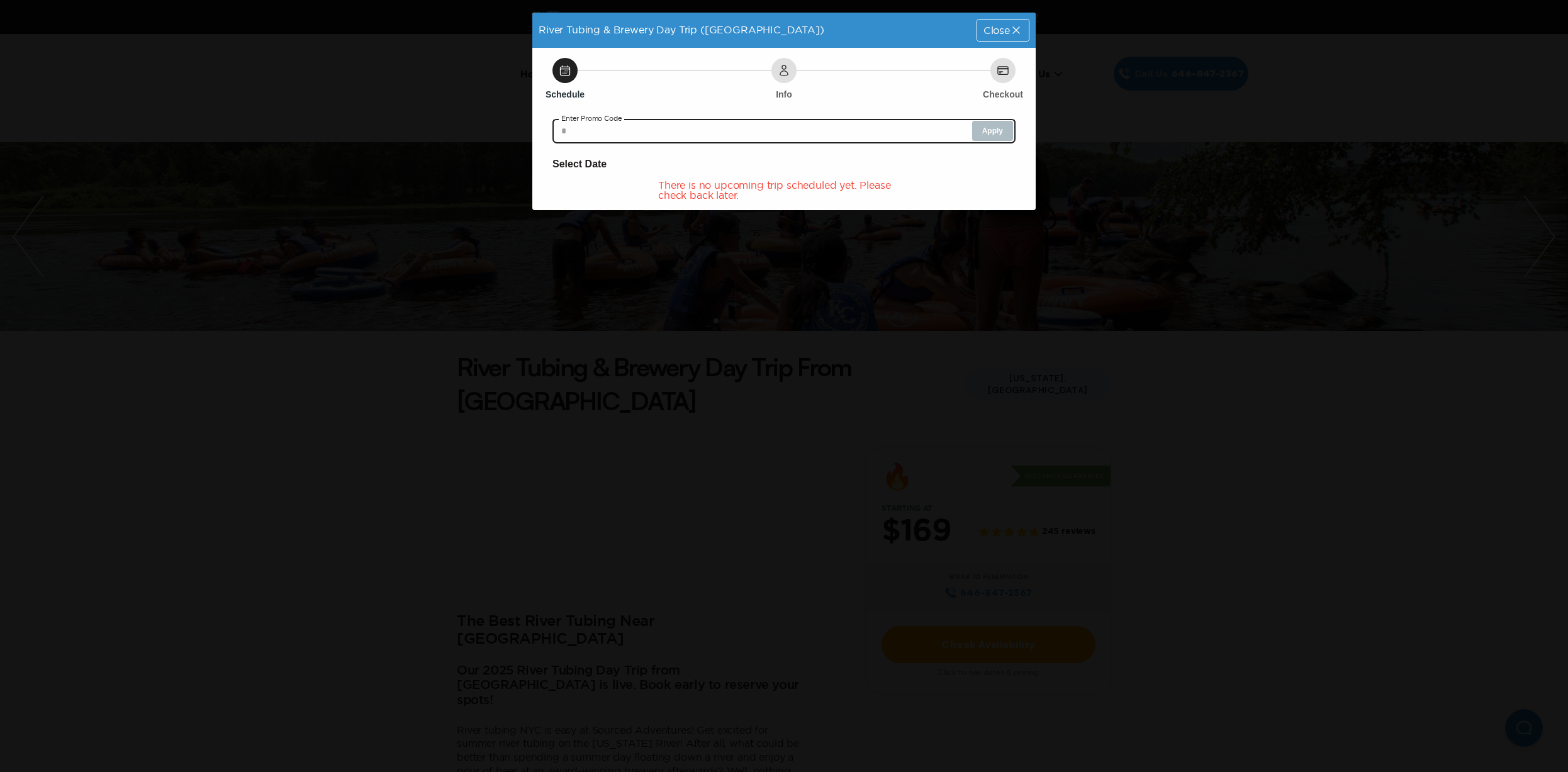
drag, startPoint x: 676, startPoint y: 142, endPoint x: 696, endPoint y: 148, distance: 20.9
click at [677, 142] on input "text" at bounding box center [783, 131] width 463 height 25
click at [992, 30] on span "Close" at bounding box center [996, 30] width 26 height 10
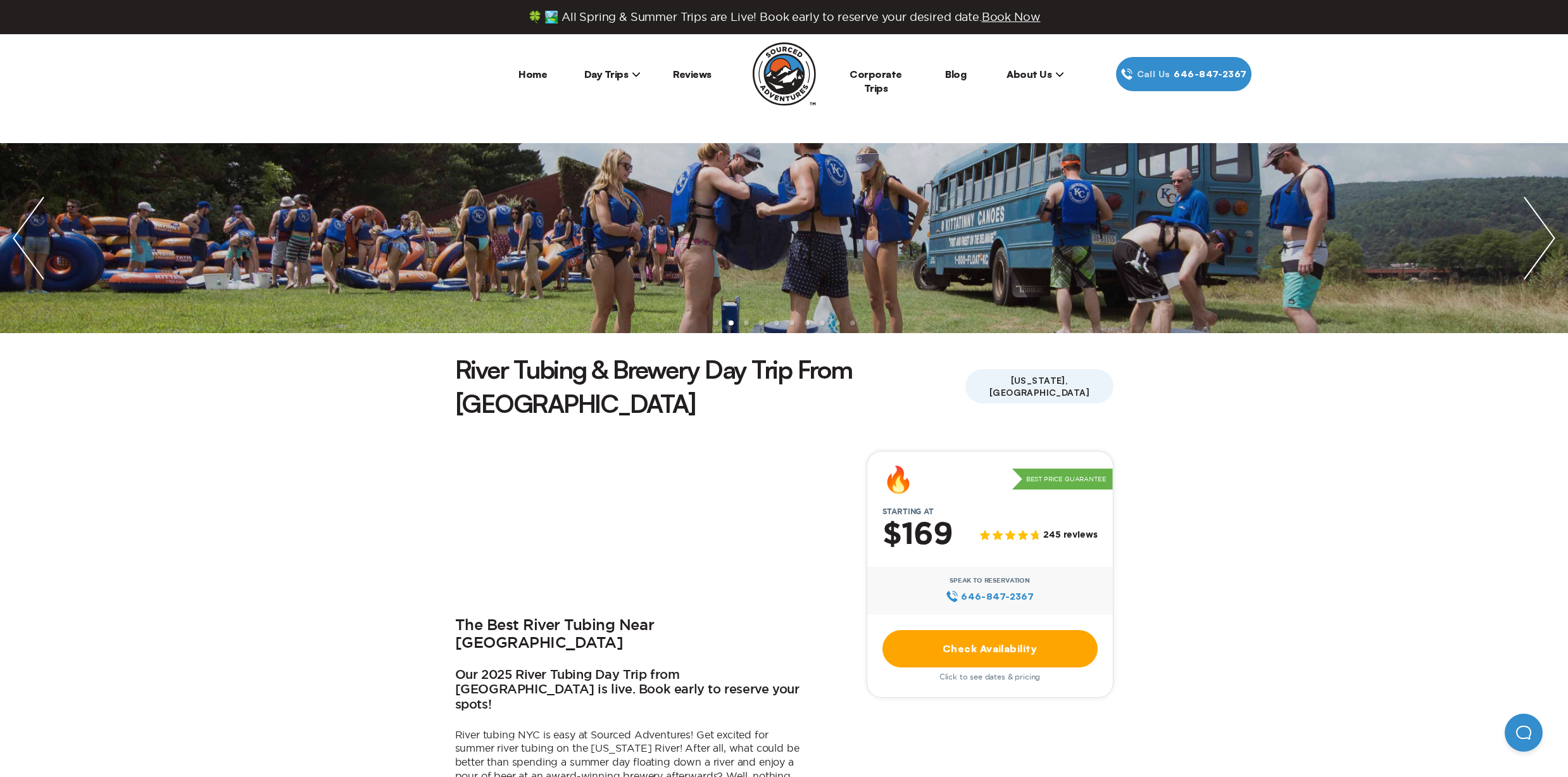
scroll to position [357, 0]
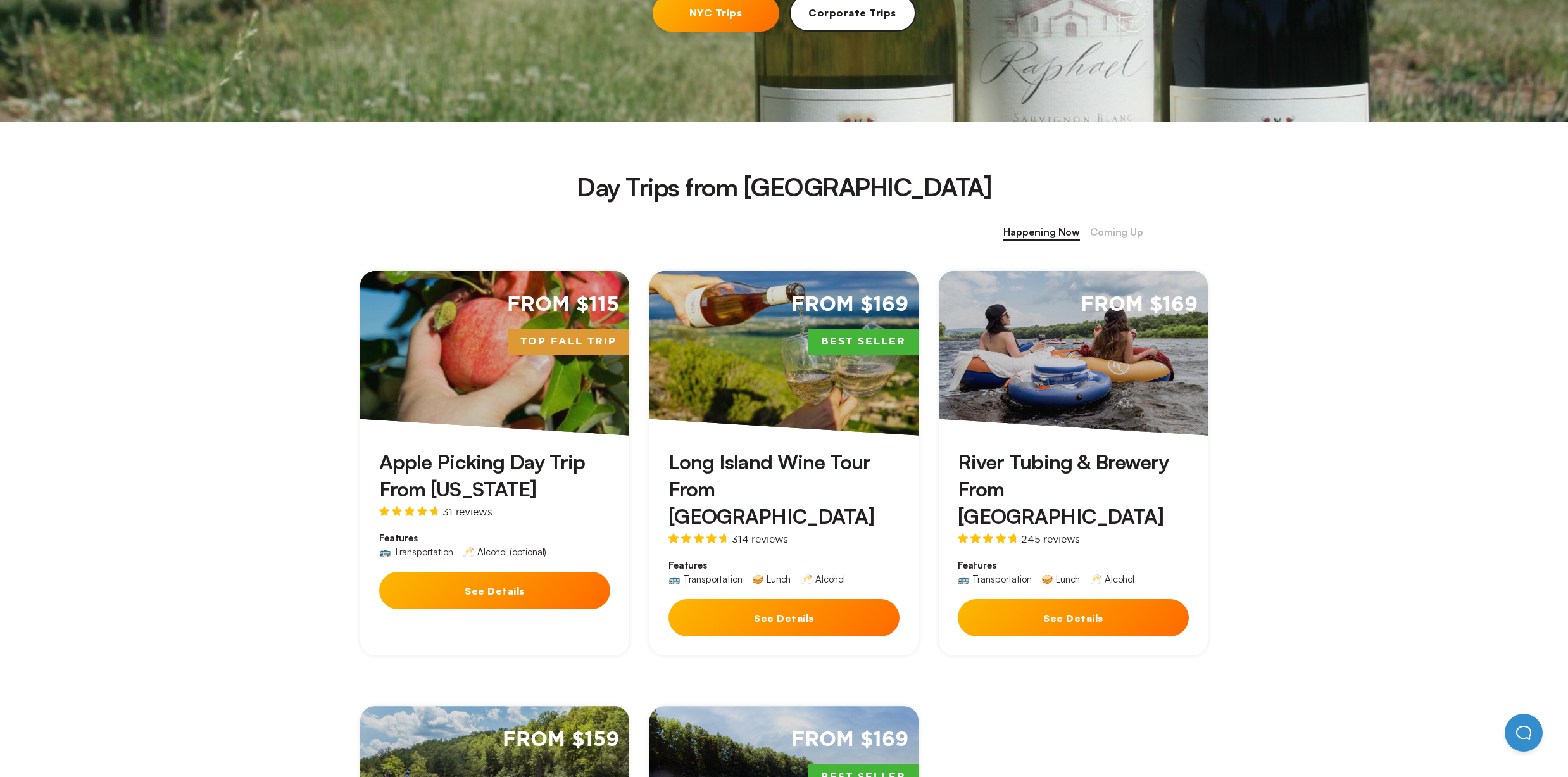
click at [455, 390] on div "From $115 Top Fall Trip" at bounding box center [495, 352] width 269 height 164
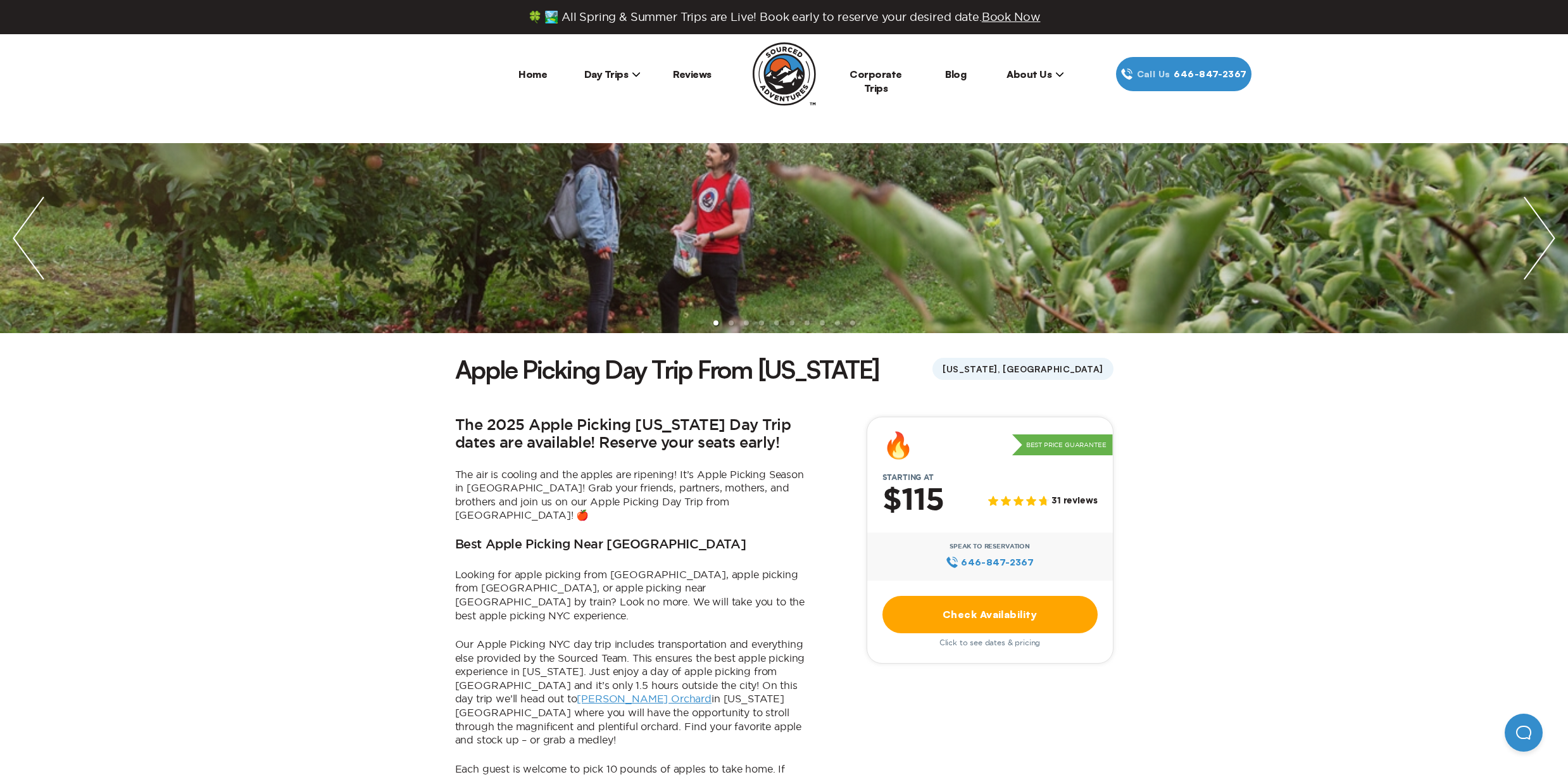
click at [936, 605] on link "Check Availability" at bounding box center [990, 614] width 215 height 37
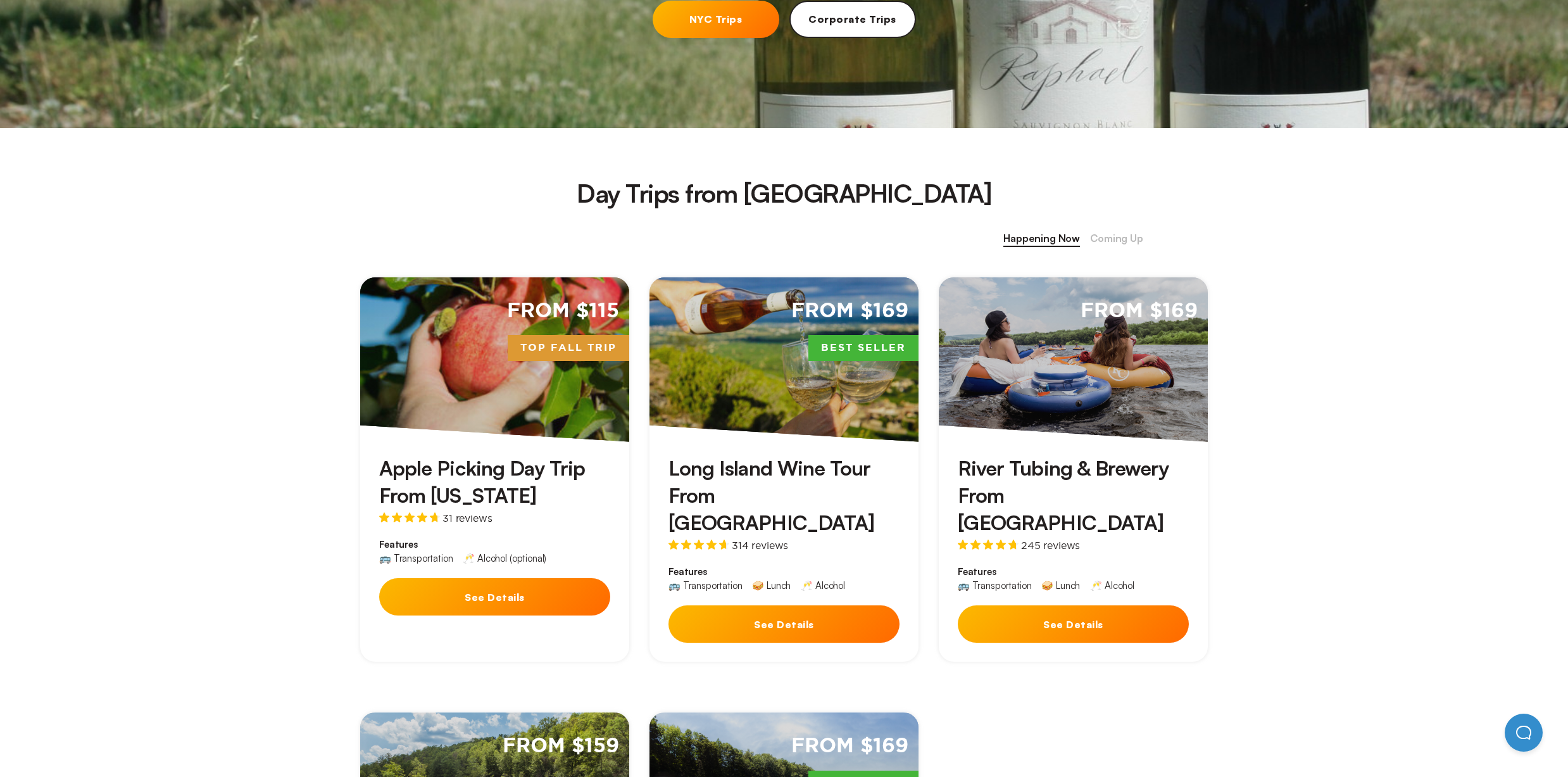
scroll to position [373, 0]
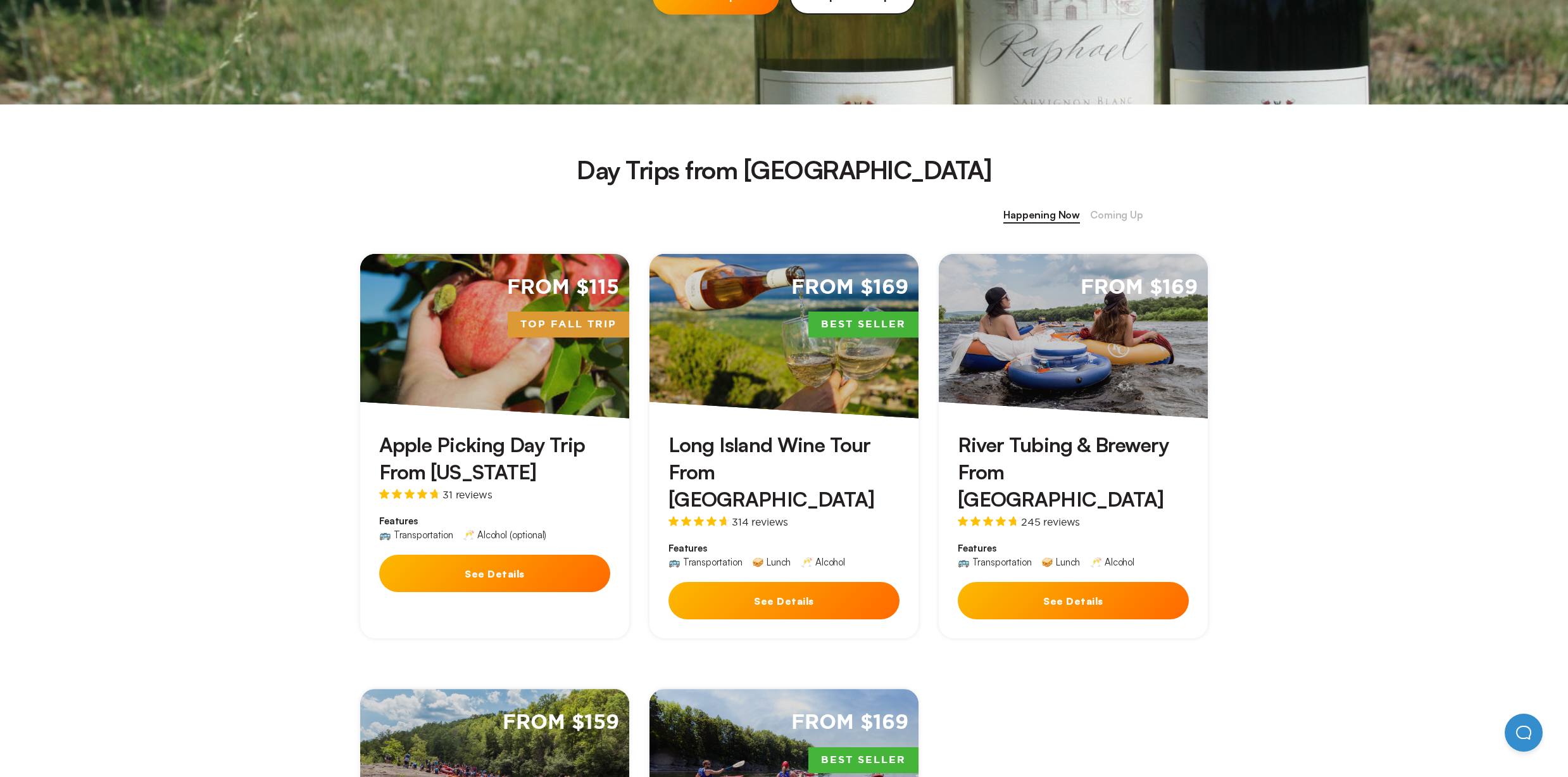
click at [809, 356] on div "From $169 Best Seller" at bounding box center [784, 336] width 269 height 164
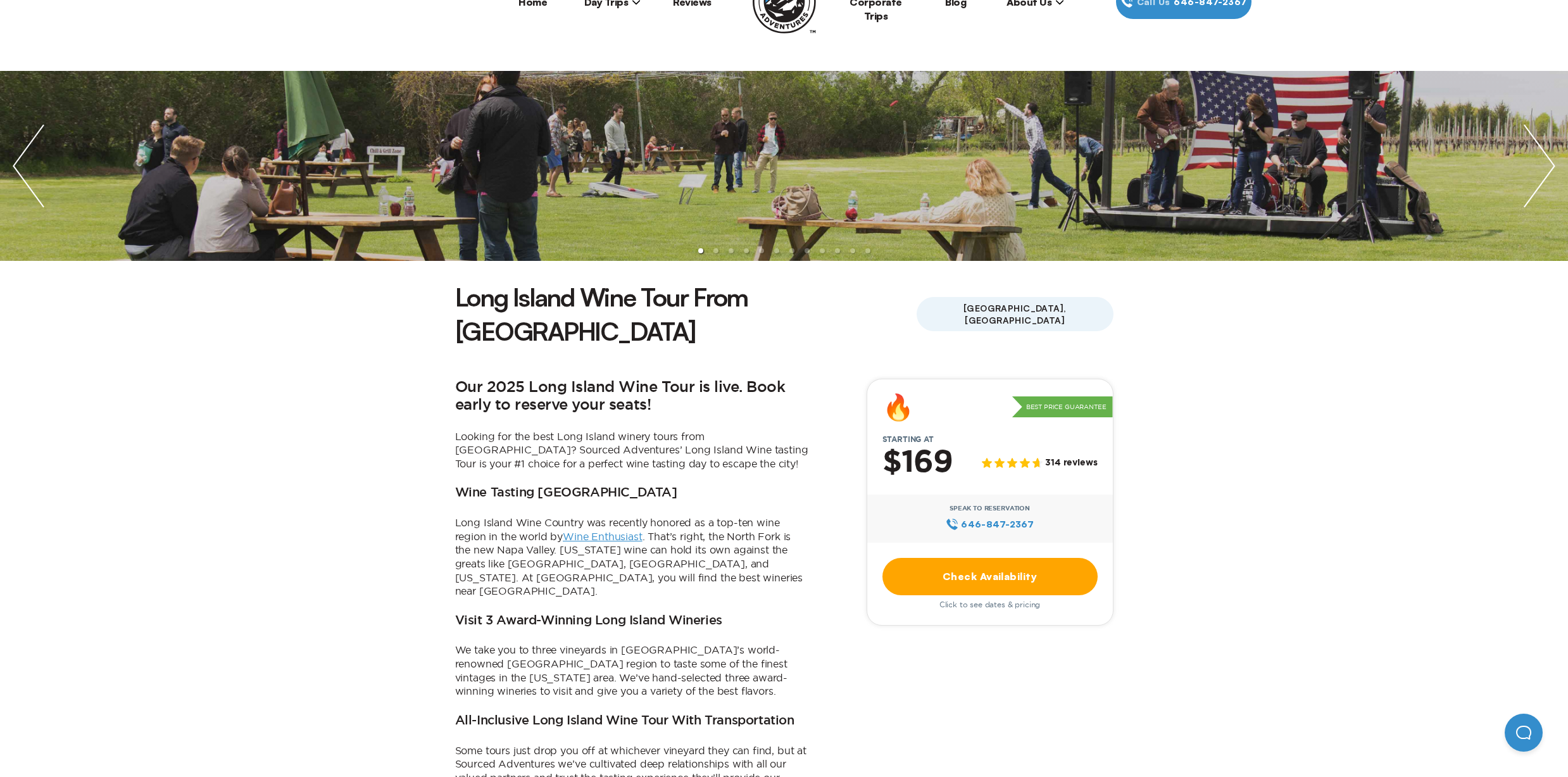
scroll to position [112, 0]
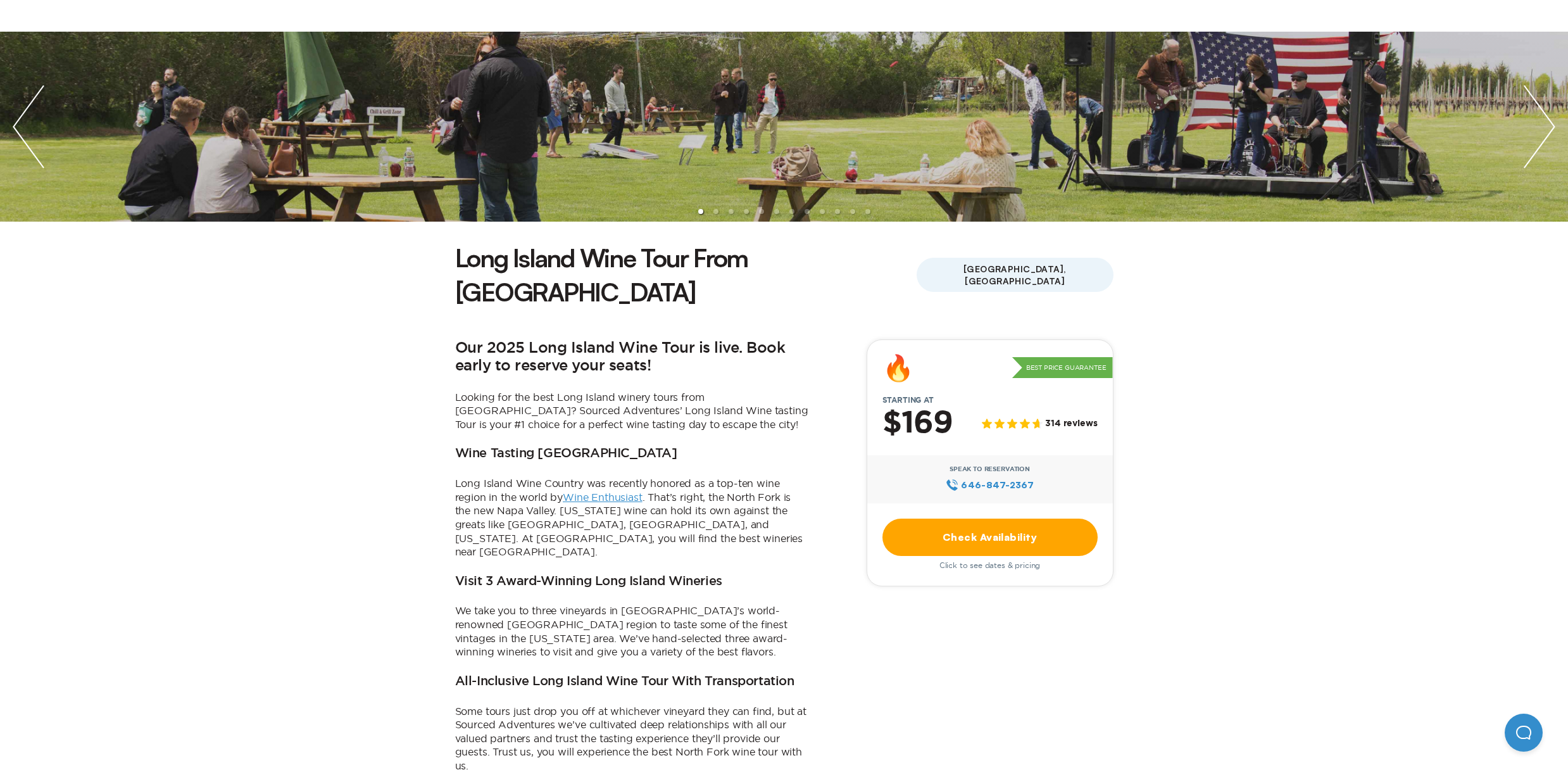
click at [1016, 518] on link "Check Availability" at bounding box center [990, 536] width 215 height 37
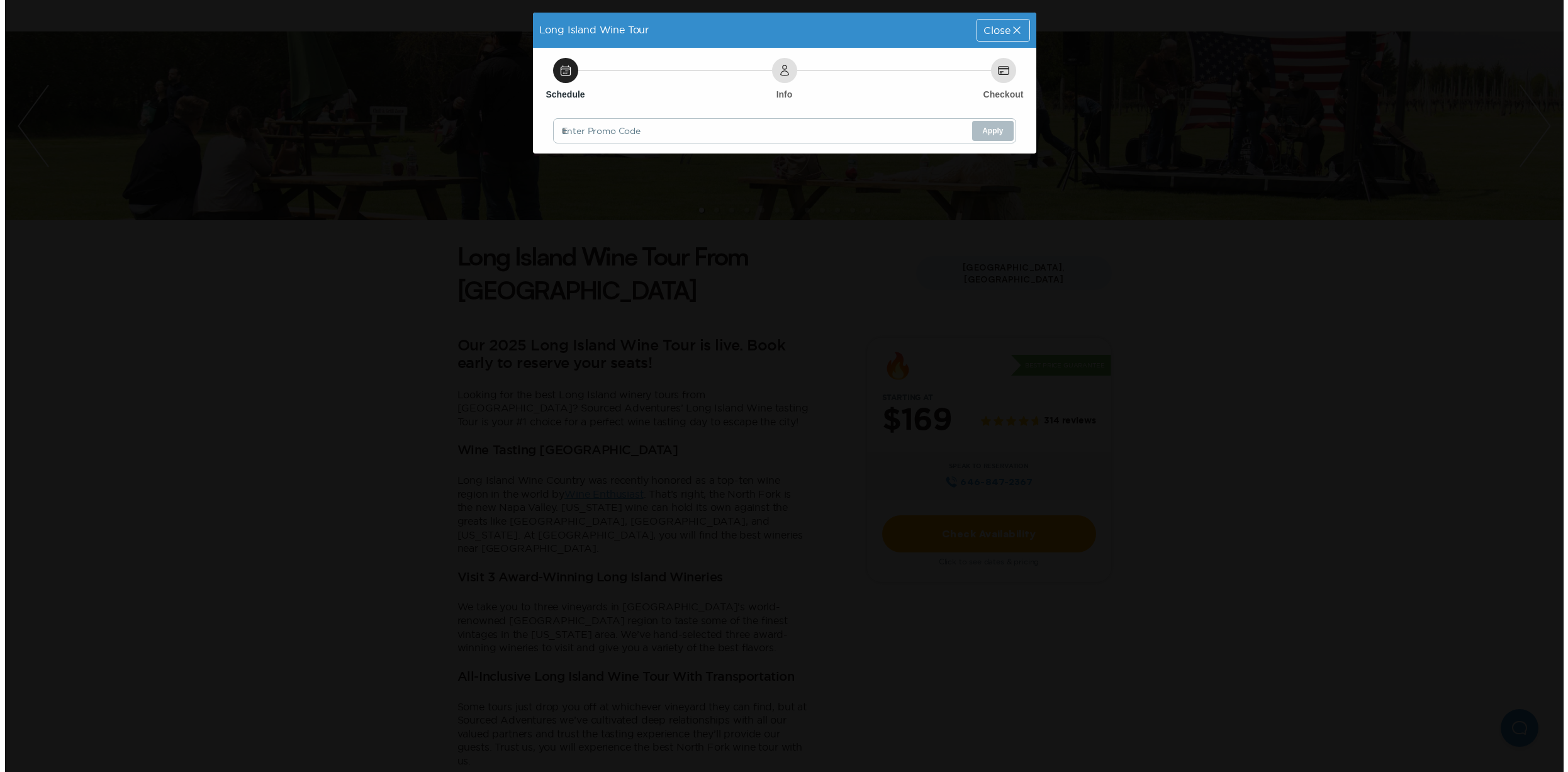
scroll to position [0, 0]
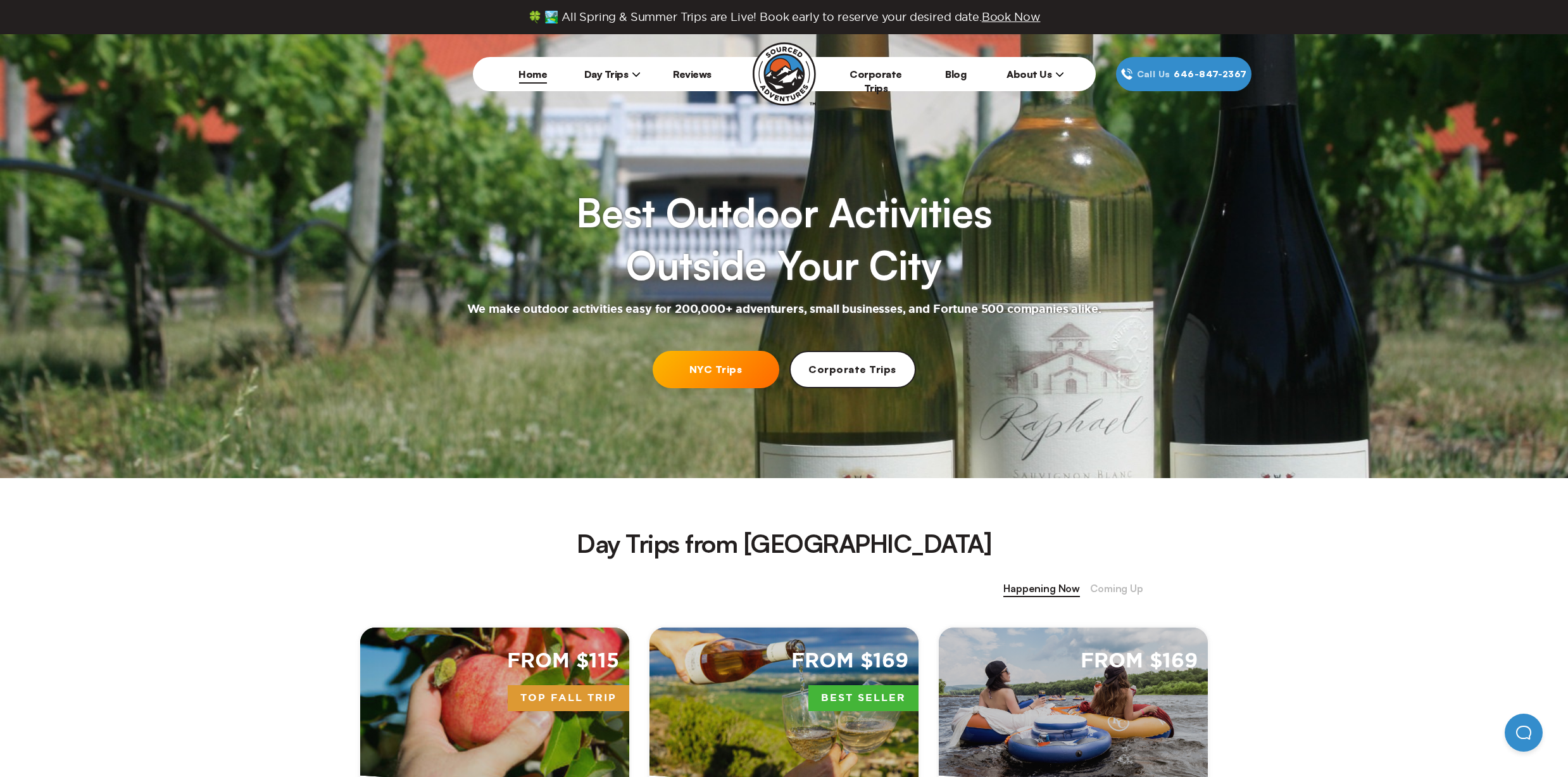
click at [873, 75] on link "Corporate Trips" at bounding box center [876, 81] width 53 height 26
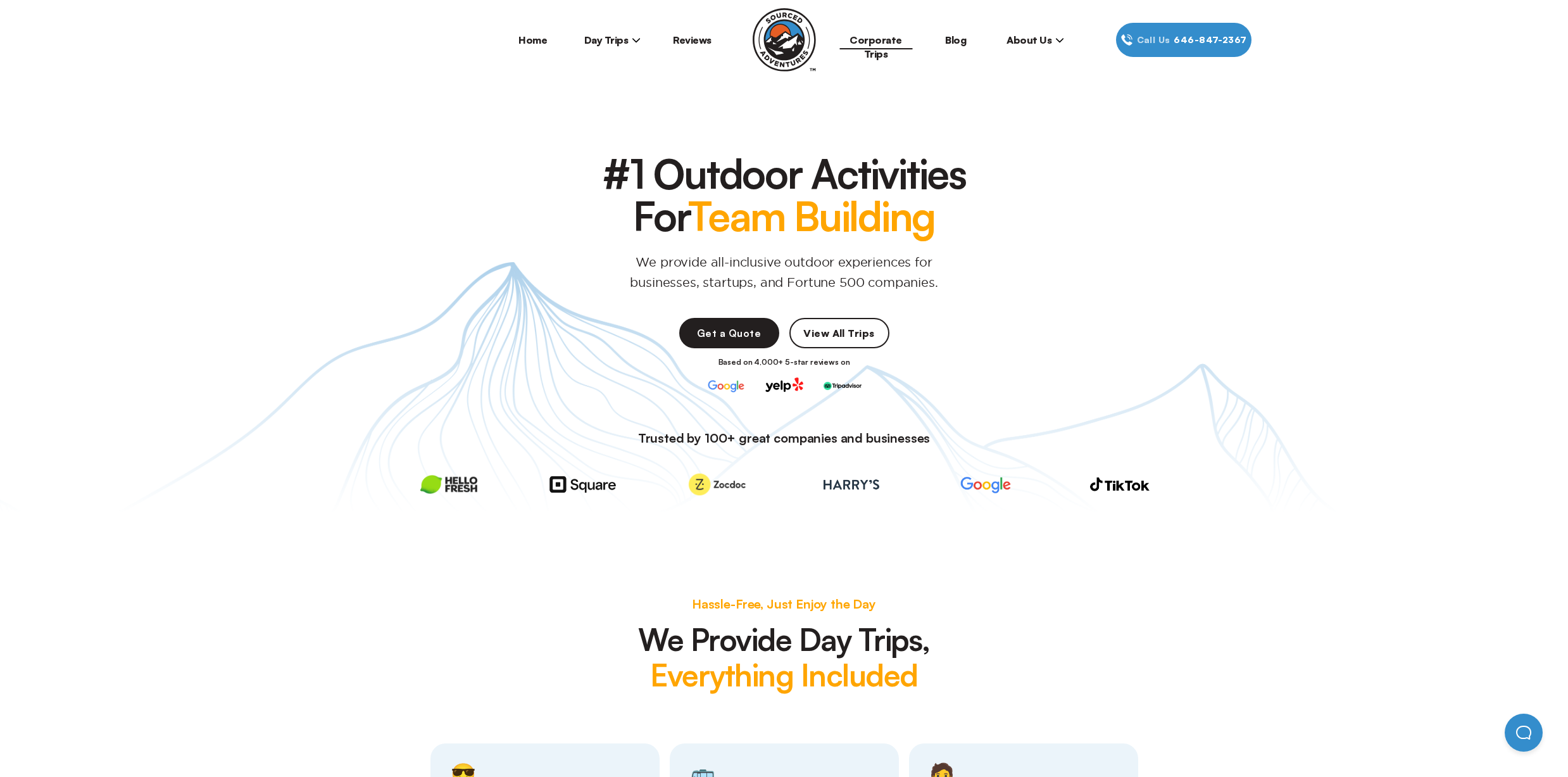
click at [625, 44] on span "Day Trips" at bounding box center [613, 40] width 57 height 13
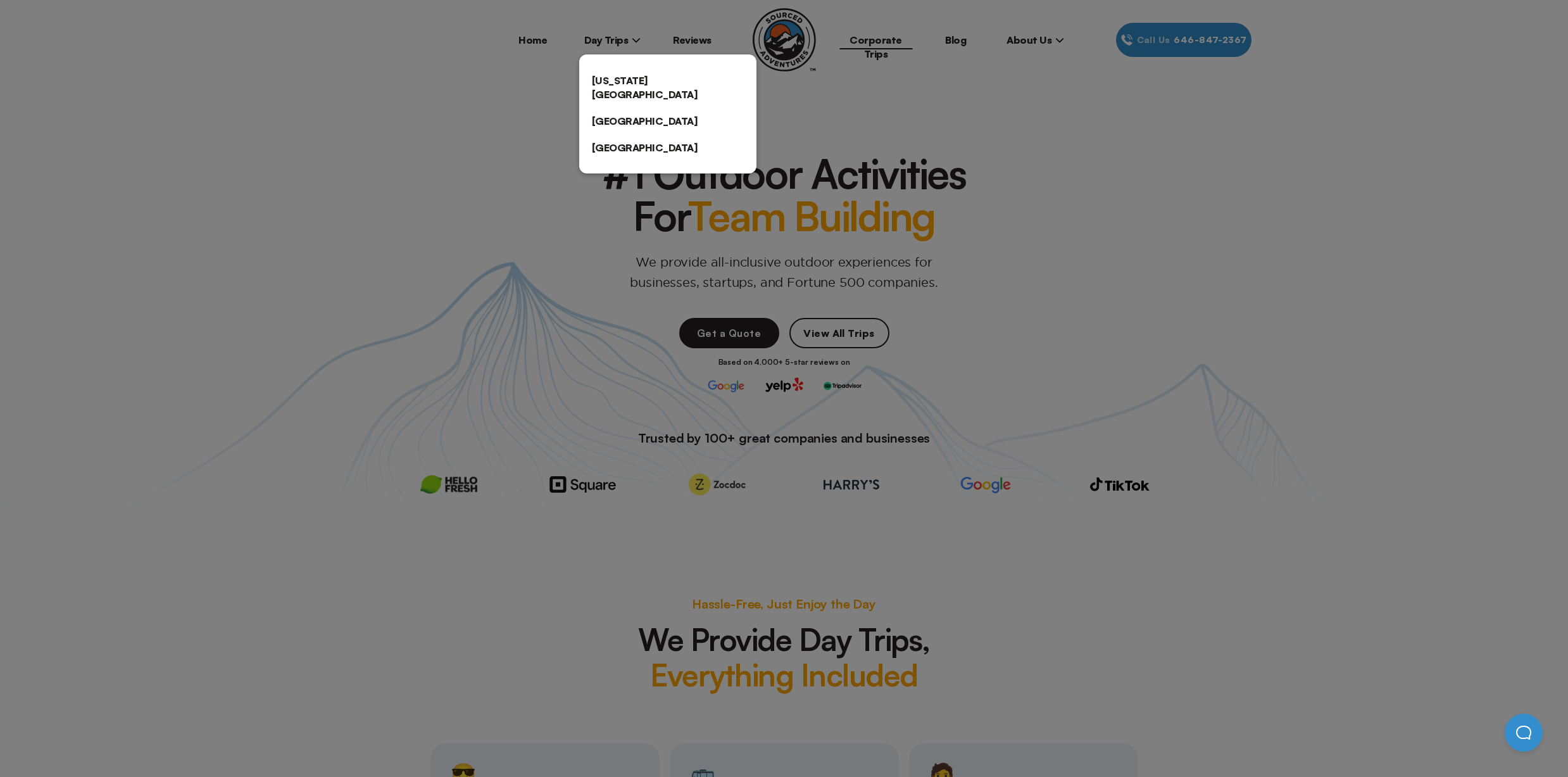
click at [635, 77] on link "[US_STATE][GEOGRAPHIC_DATA]" at bounding box center [667, 87] width 177 height 41
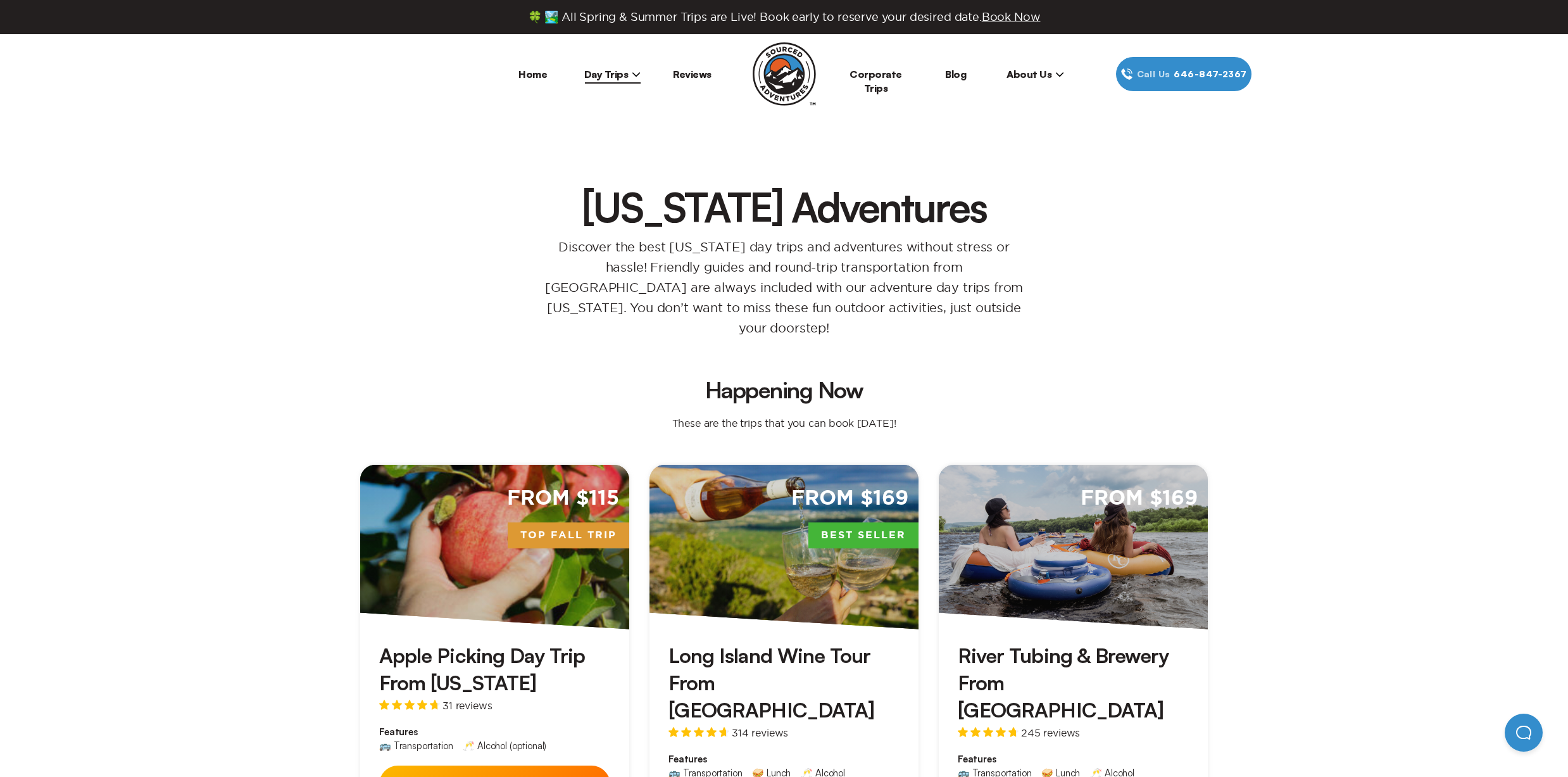
click at [525, 76] on link "Home" at bounding box center [532, 74] width 28 height 13
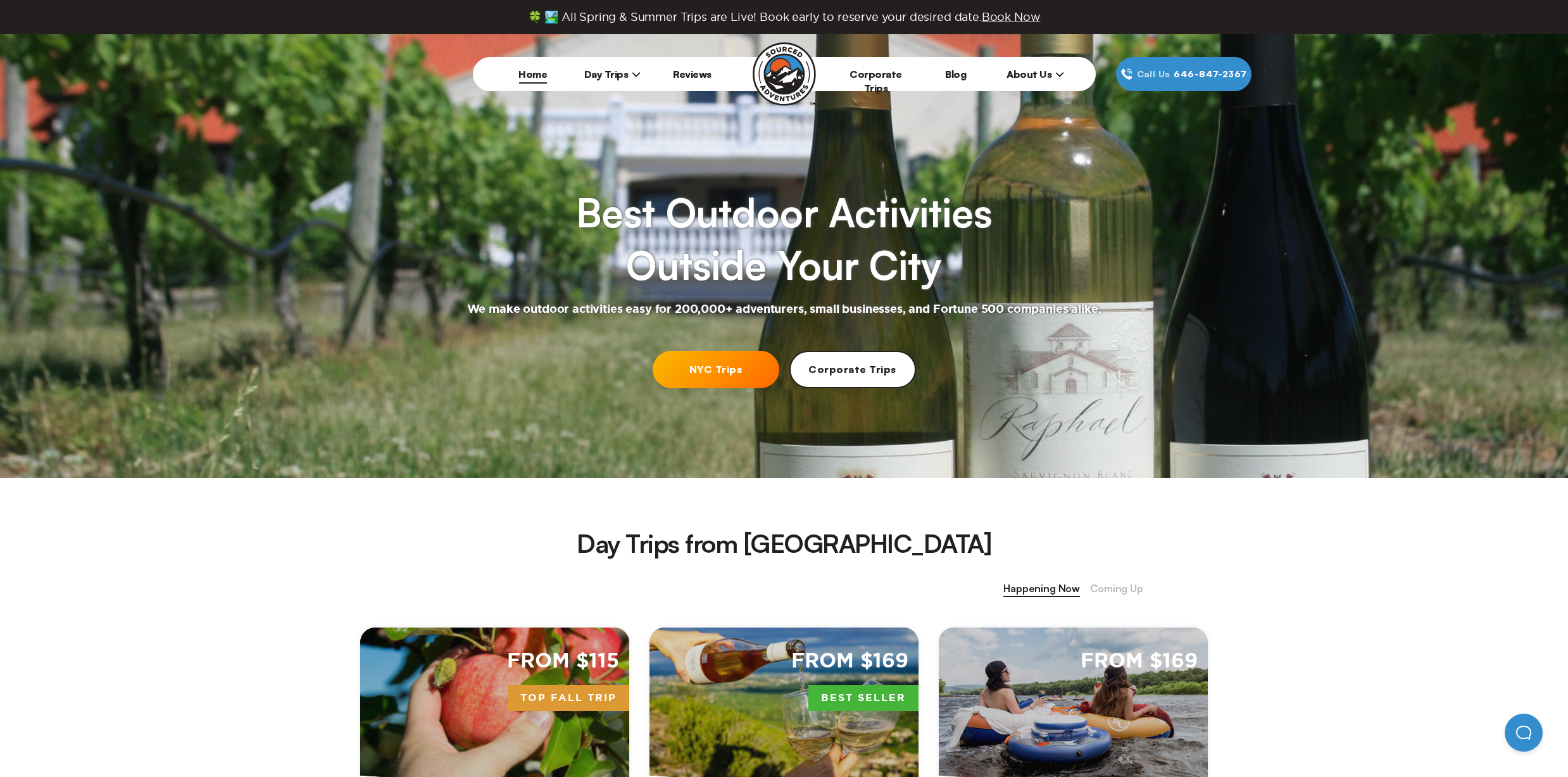
click at [1046, 68] on span "About Us" at bounding box center [1035, 74] width 57 height 13
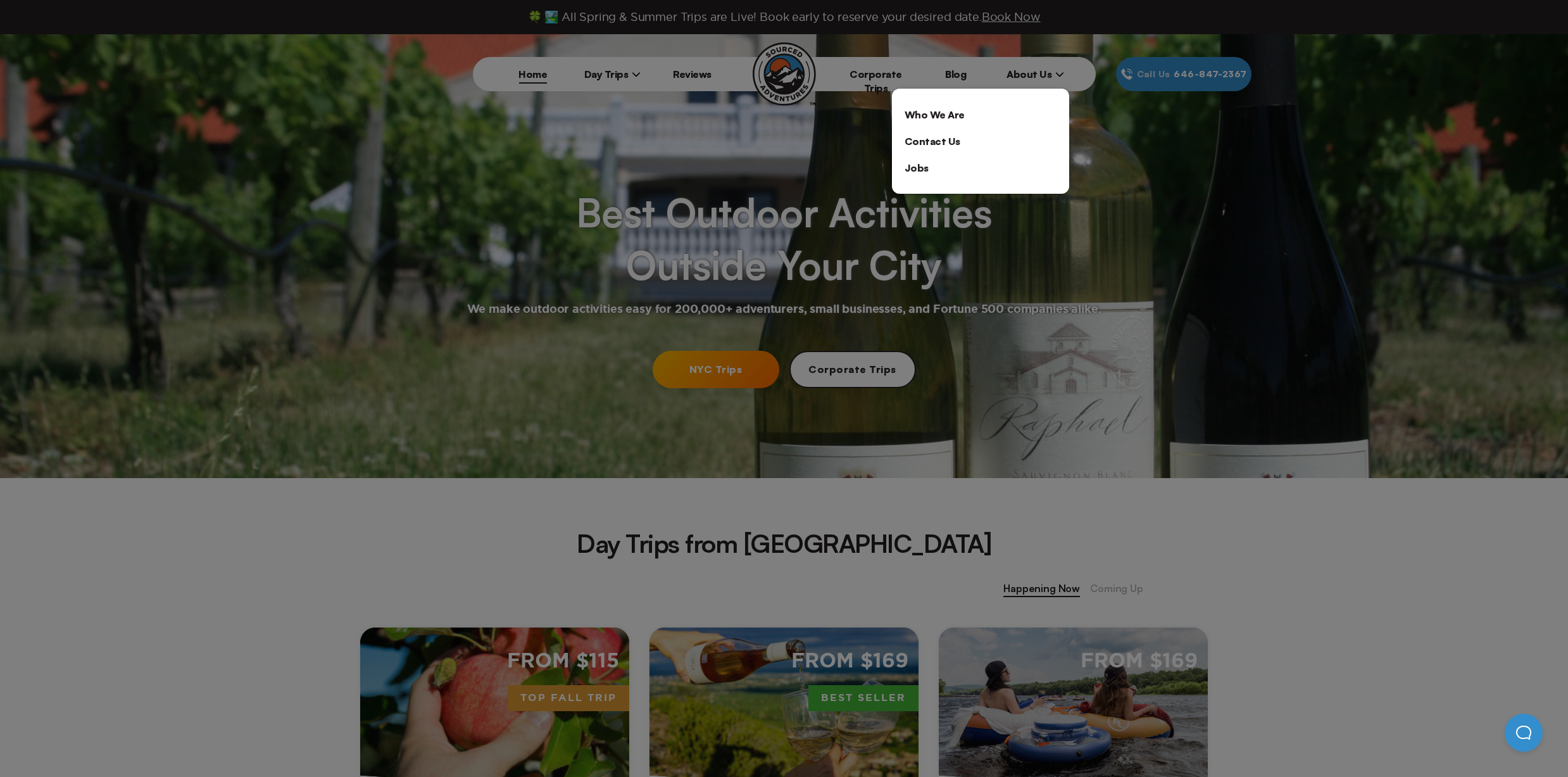
drag, startPoint x: 570, startPoint y: 54, endPoint x: 587, endPoint y: 51, distance: 17.3
click at [575, 51] on div at bounding box center [784, 388] width 1568 height 777
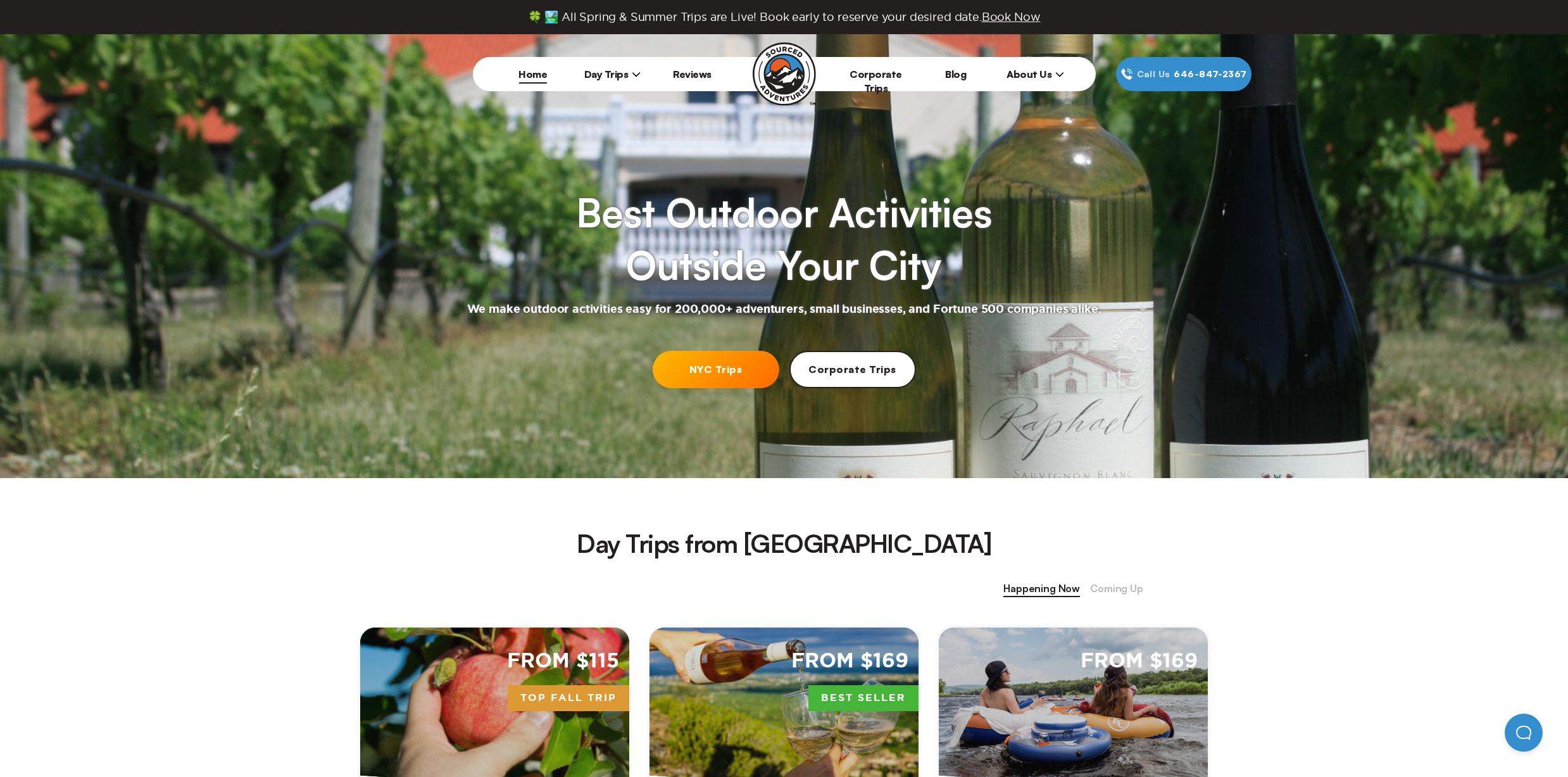
click at [735, 376] on link "NYC Trips" at bounding box center [715, 369] width 126 height 37
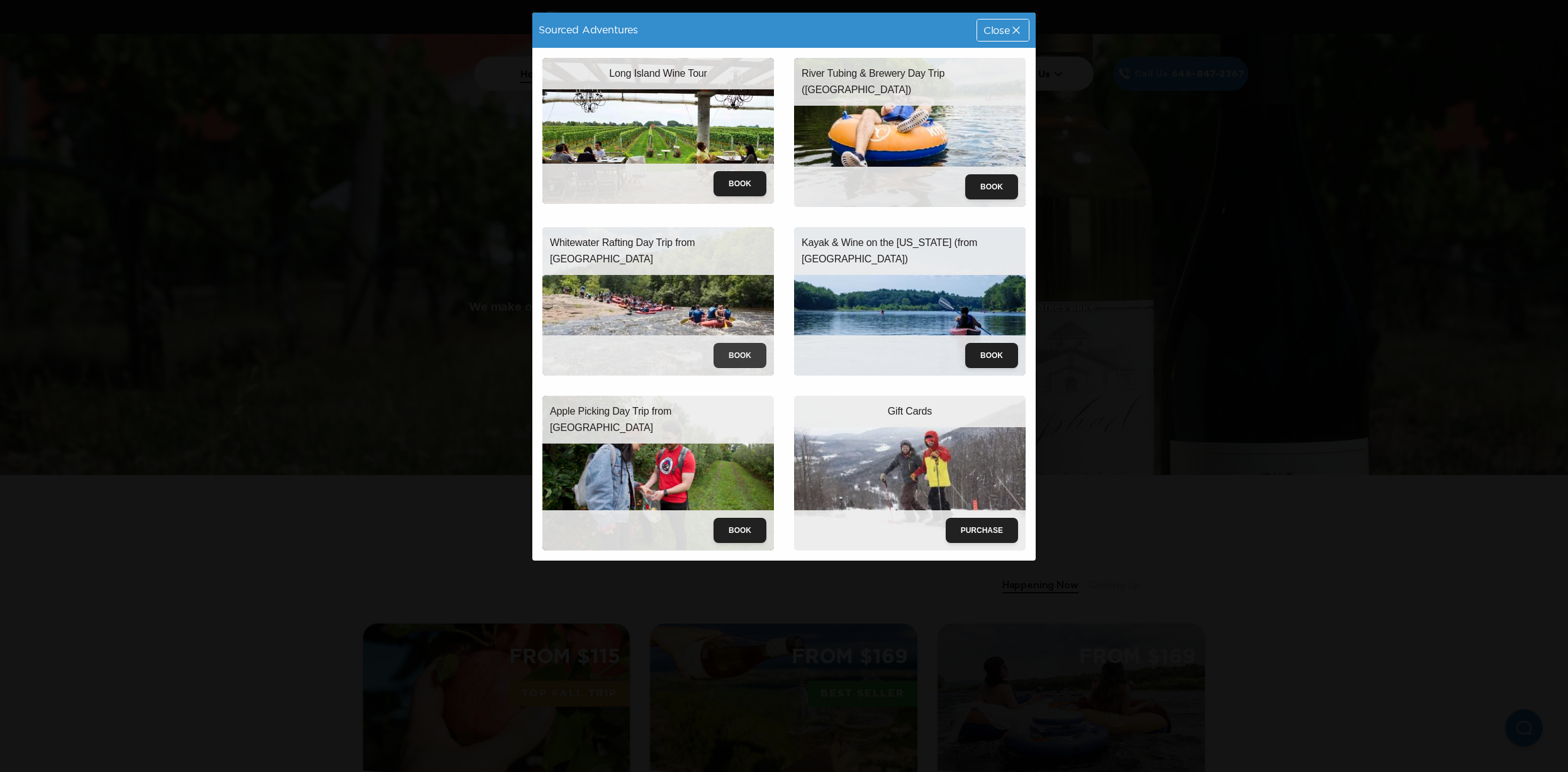
click at [729, 360] on button "Book" at bounding box center [740, 355] width 53 height 25
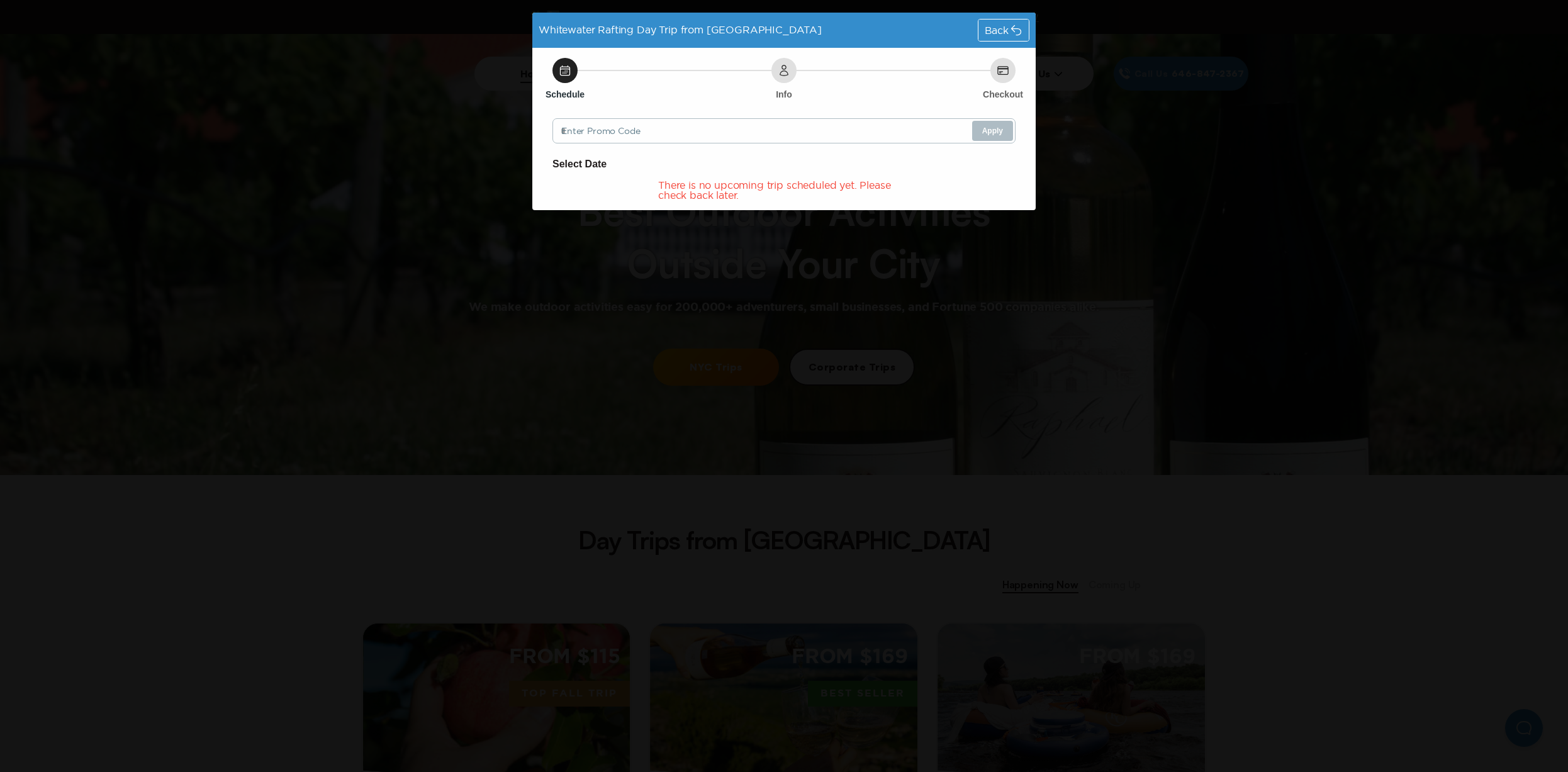
click at [987, 25] on span "Back" at bounding box center [996, 30] width 24 height 10
